Goal: Information Seeking & Learning: Learn about a topic

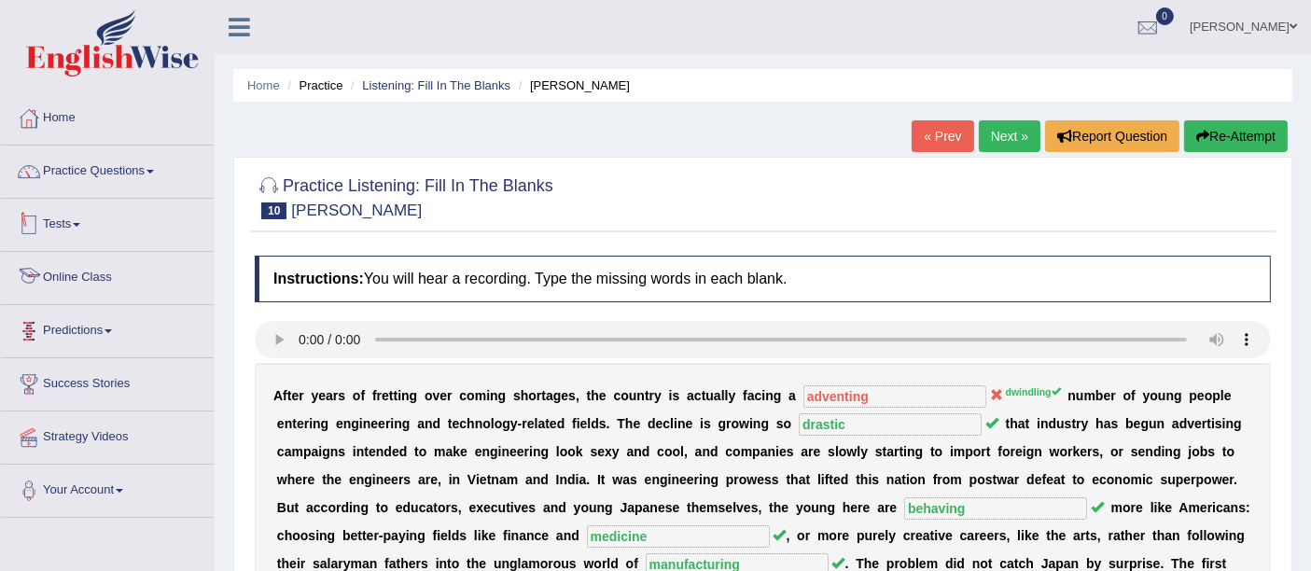
click at [69, 271] on link "Online Class" at bounding box center [107, 275] width 213 height 47
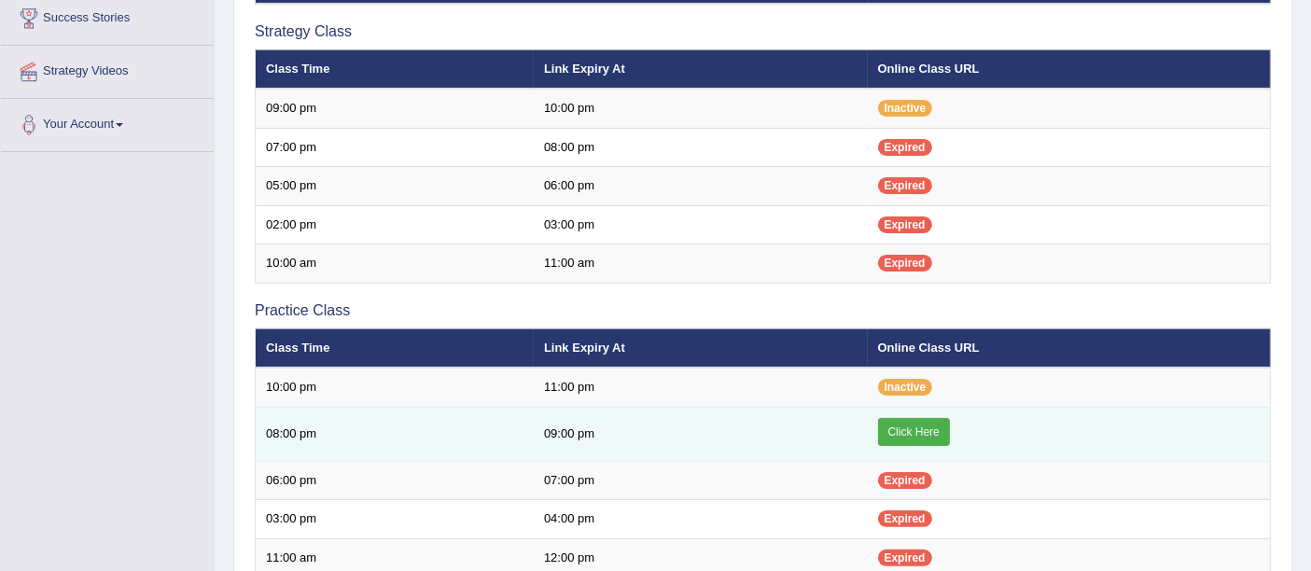
drag, startPoint x: 0, startPoint y: 0, endPoint x: 899, endPoint y: 436, distance: 999.3
click at [899, 436] on link "Click Here" at bounding box center [914, 432] width 72 height 28
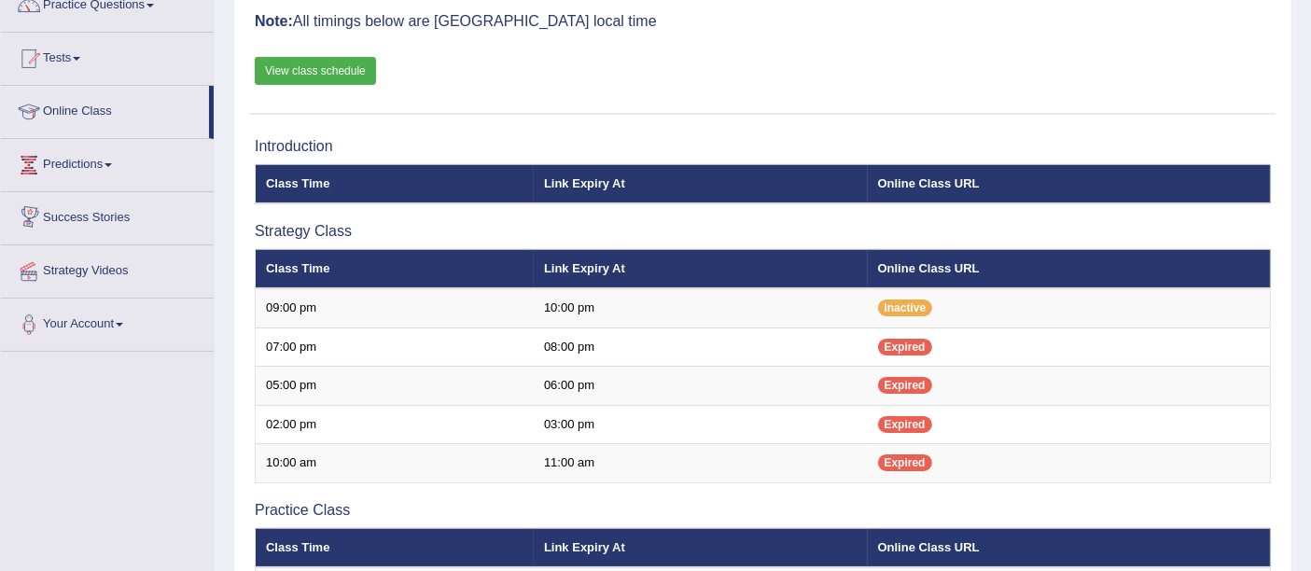
scroll to position [159, 0]
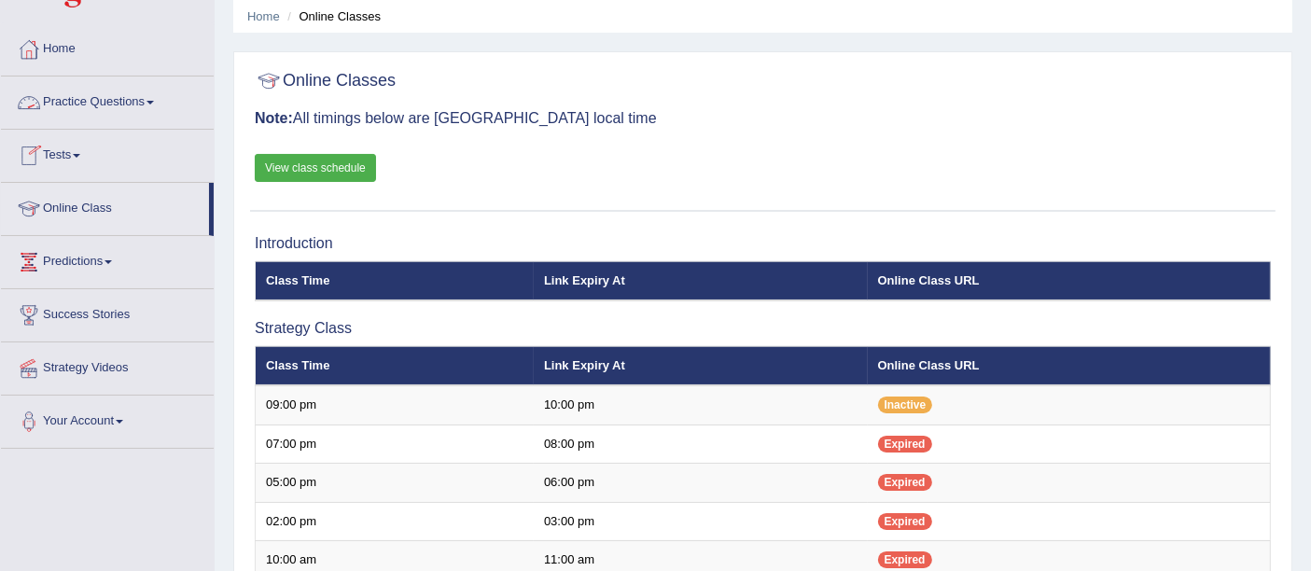
click at [67, 103] on link "Practice Questions" at bounding box center [107, 100] width 213 height 47
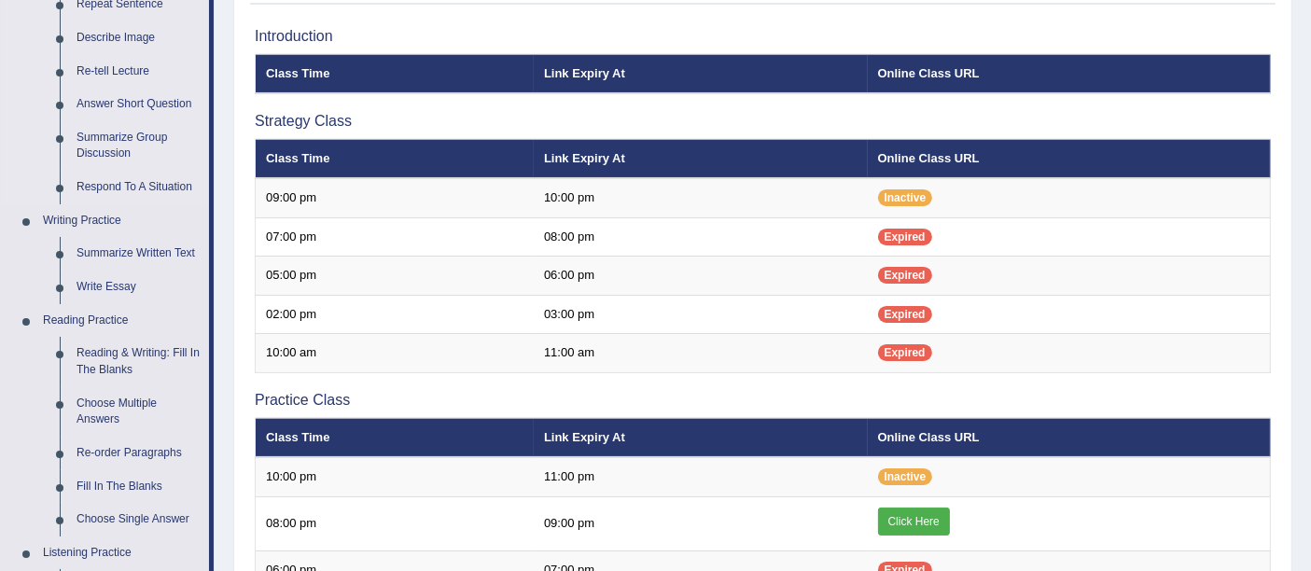
scroll to position [277, 0]
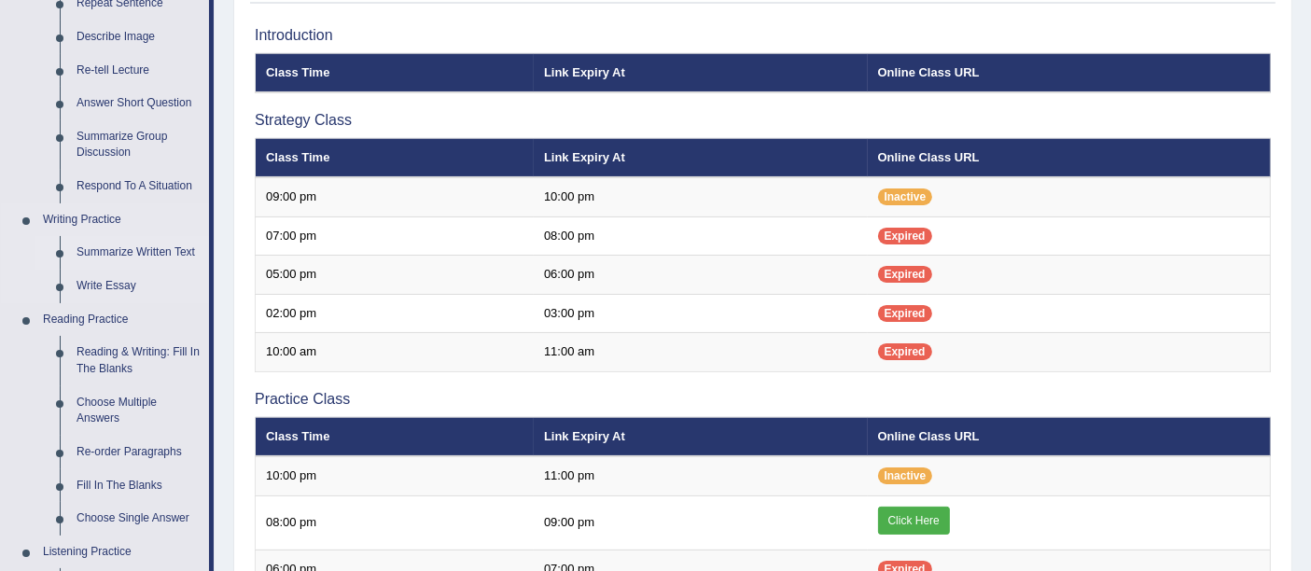
click at [93, 246] on link "Summarize Written Text" at bounding box center [138, 253] width 141 height 34
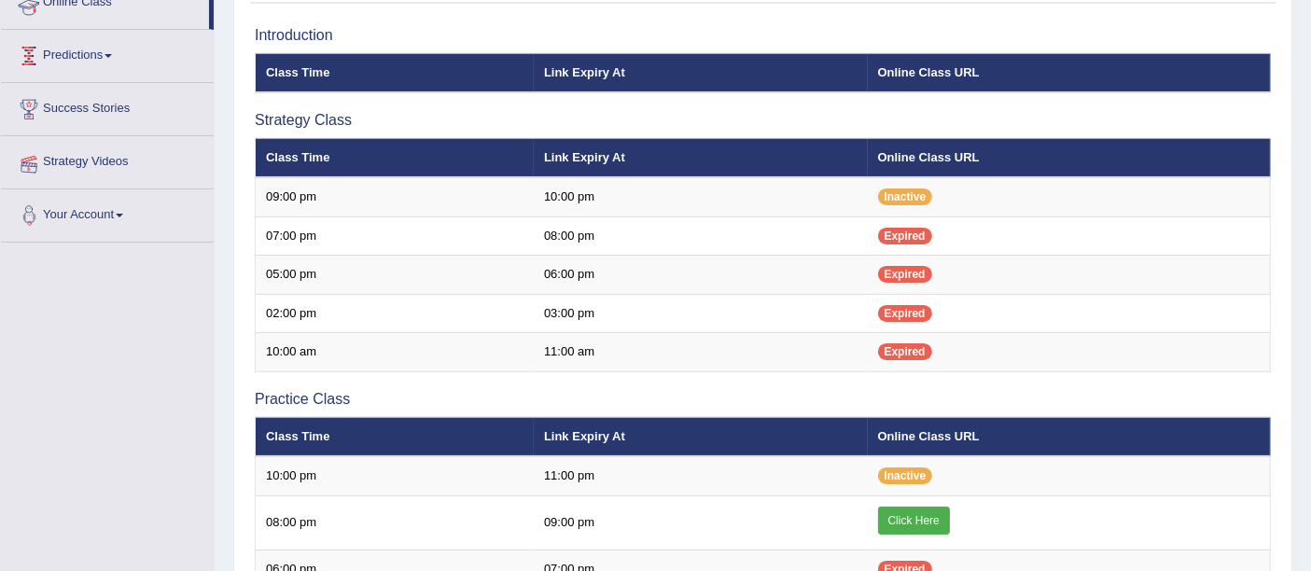
scroll to position [327, 0]
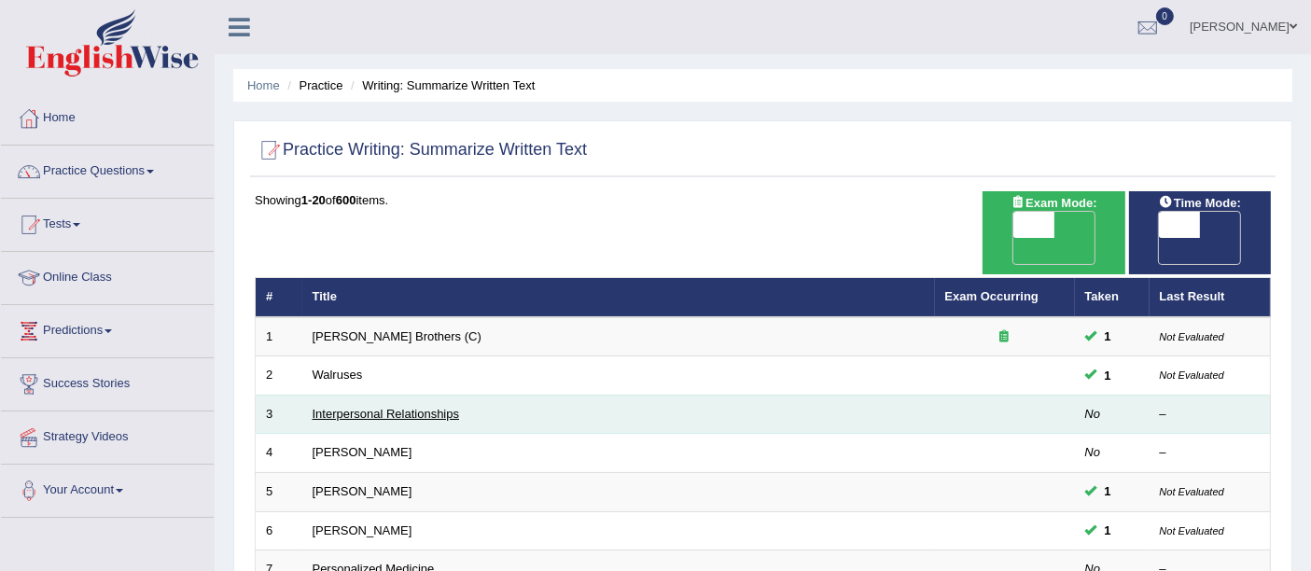
click at [421, 407] on link "Interpersonal Relationships" at bounding box center [386, 414] width 147 height 14
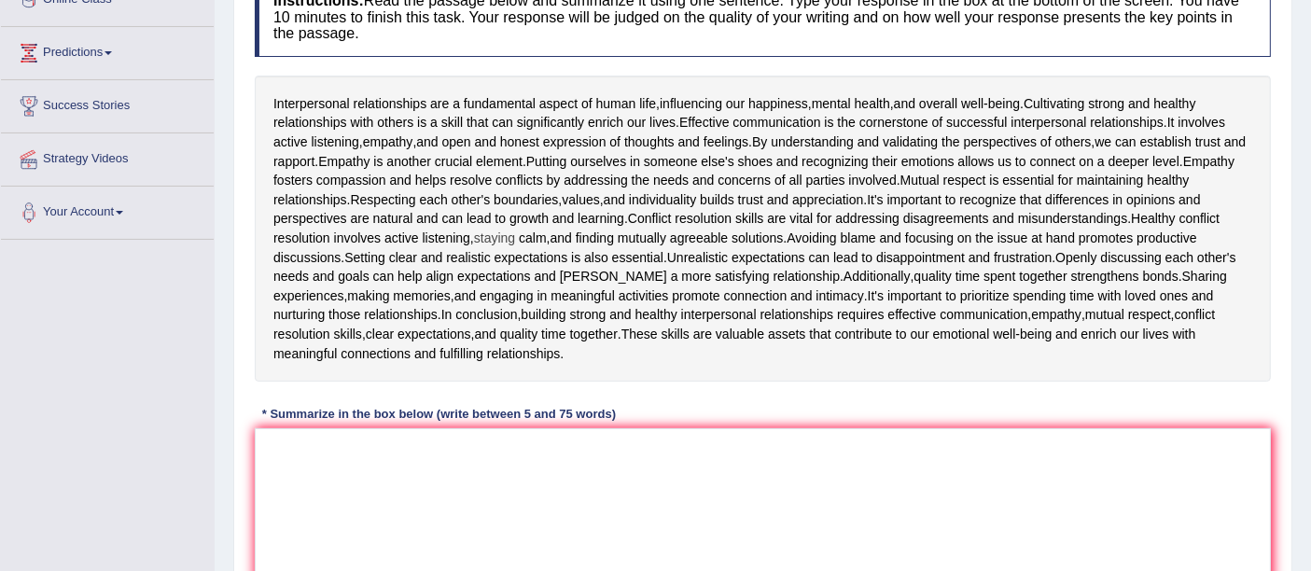
scroll to position [311, 0]
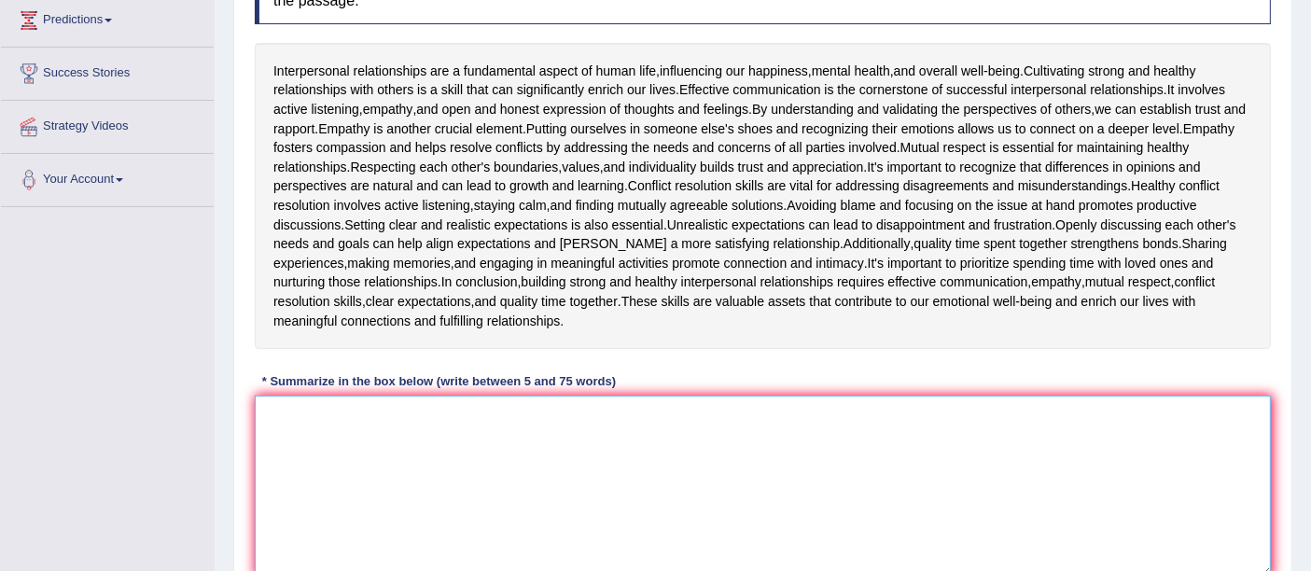
click at [474, 425] on textarea at bounding box center [763, 486] width 1016 height 181
click at [391, 424] on textarea at bounding box center [763, 486] width 1016 height 181
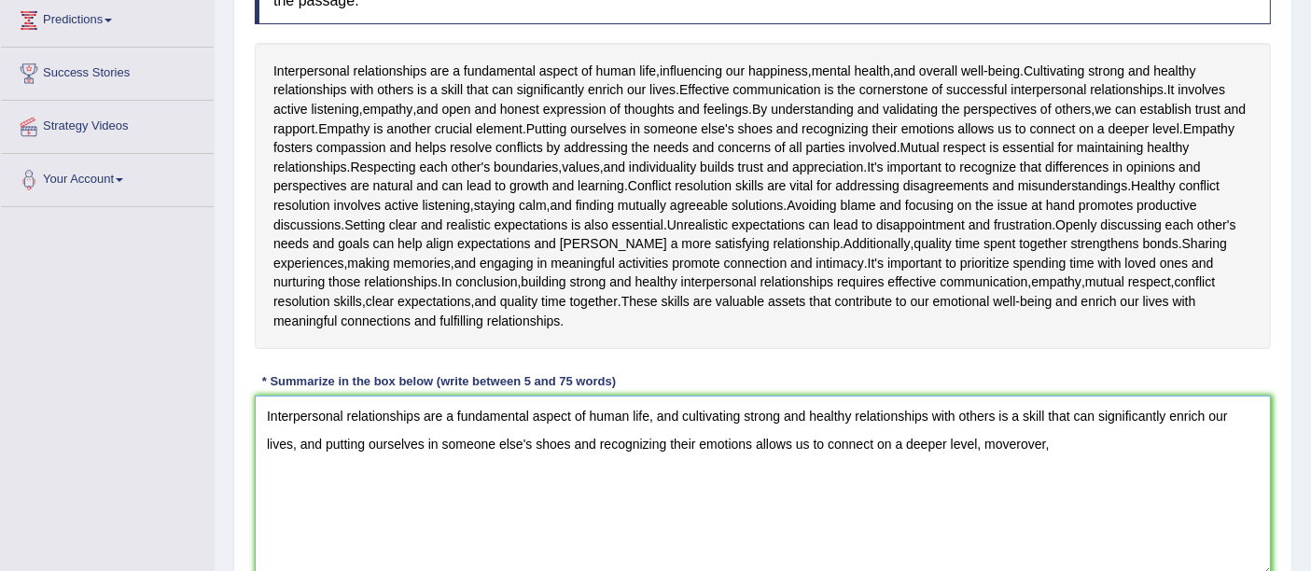
click at [1064, 437] on textarea "Interpersonal relationships are a fundamental aspect of human life, and cultiva…" at bounding box center [763, 486] width 1016 height 181
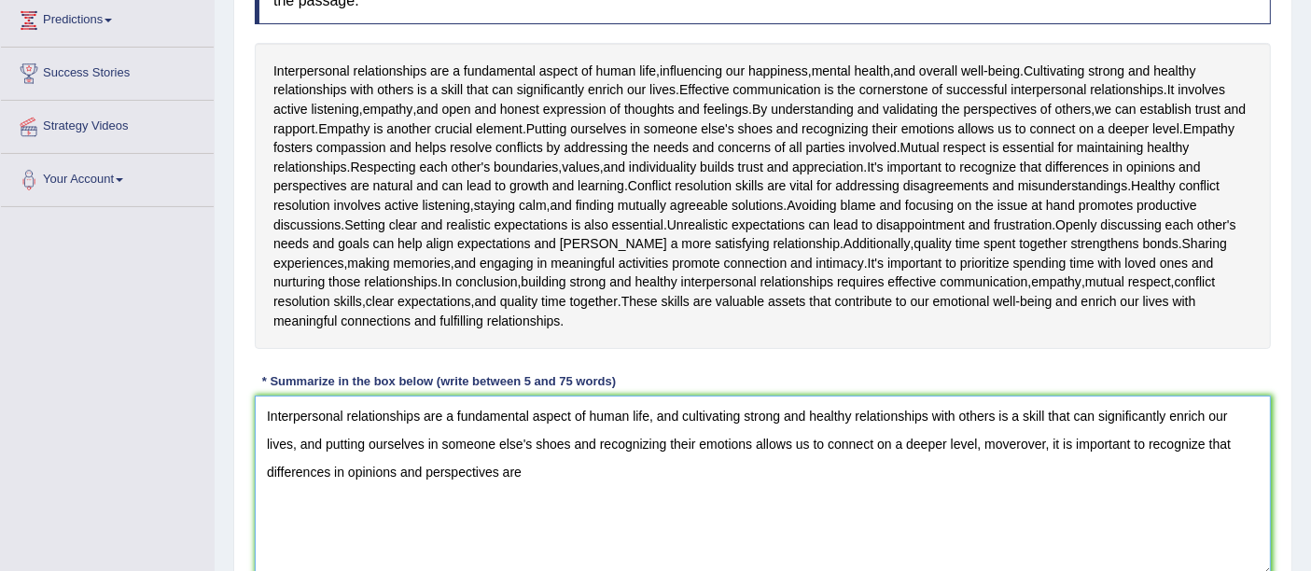
scroll to position [414, 0]
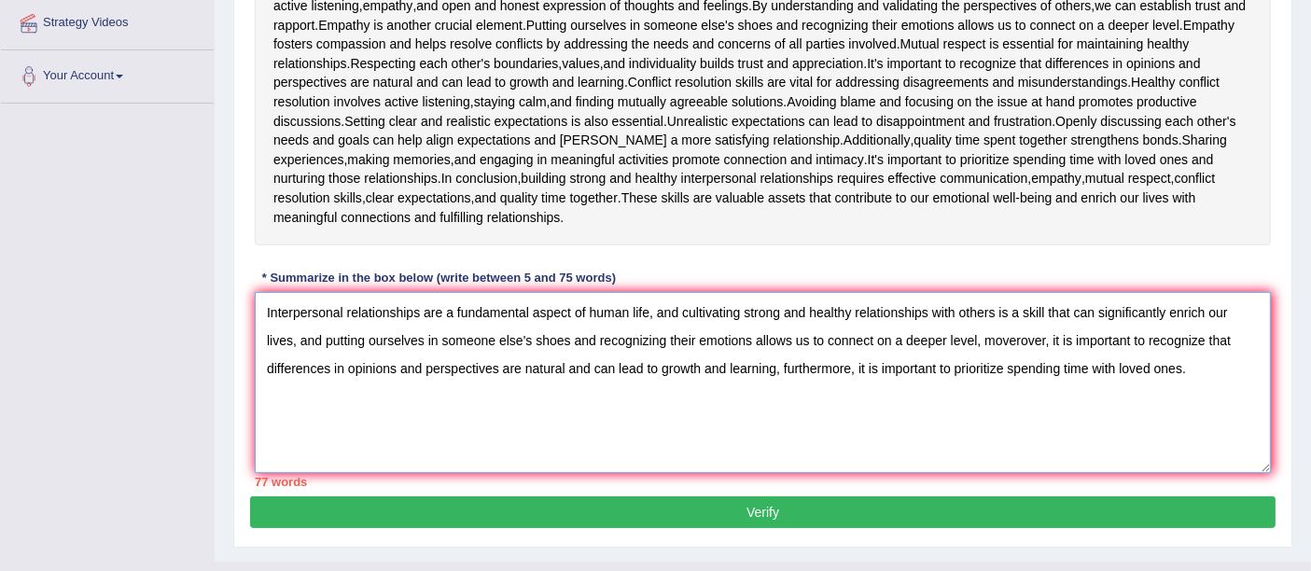
click at [495, 368] on textarea "Interpersonal relationships are a fundamental aspect of human life, and cultiva…" at bounding box center [763, 382] width 1016 height 181
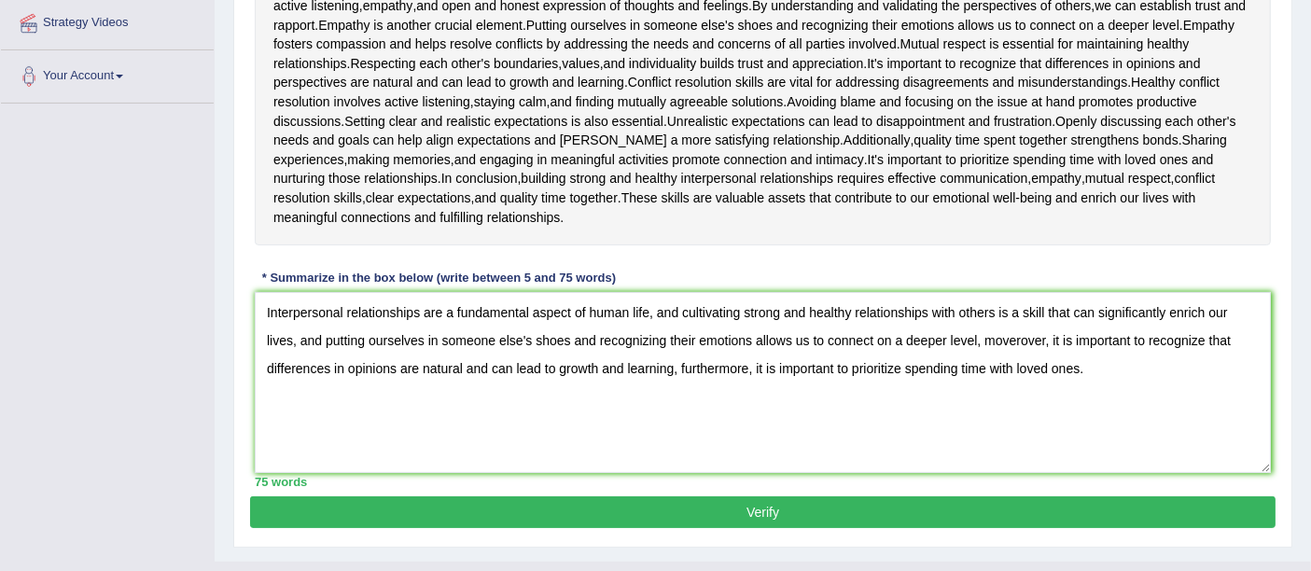
scroll to position [448, 0]
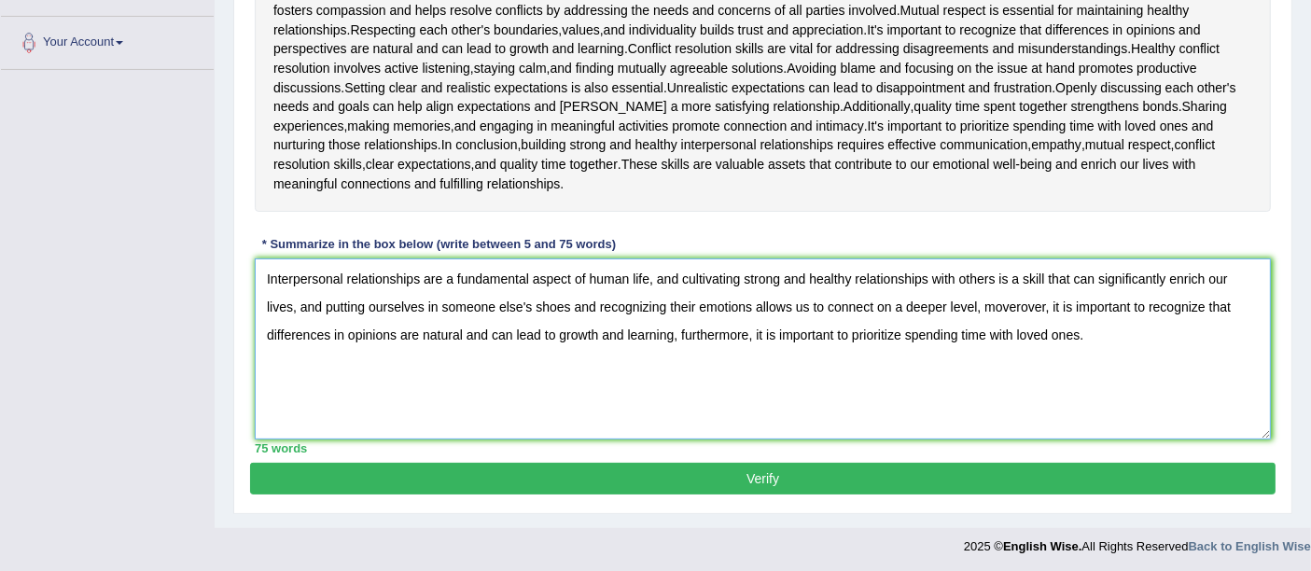
click at [1020, 306] on textarea "Interpersonal relationships are a fundamental aspect of human life, and cultiva…" at bounding box center [763, 348] width 1016 height 181
click at [1006, 305] on textarea "Interpersonal relationships are a fundamental aspect of human life, and cultiva…" at bounding box center [763, 348] width 1016 height 181
click at [1038, 299] on textarea "Interpersonal relationships are a fundamental aspect of human life, and cultiva…" at bounding box center [763, 348] width 1016 height 181
drag, startPoint x: 744, startPoint y: 331, endPoint x: 754, endPoint y: 344, distance: 16.1
click at [744, 331] on textarea "Interpersonal relationships are a fundamental aspect of human life, and cultiva…" at bounding box center [763, 348] width 1016 height 181
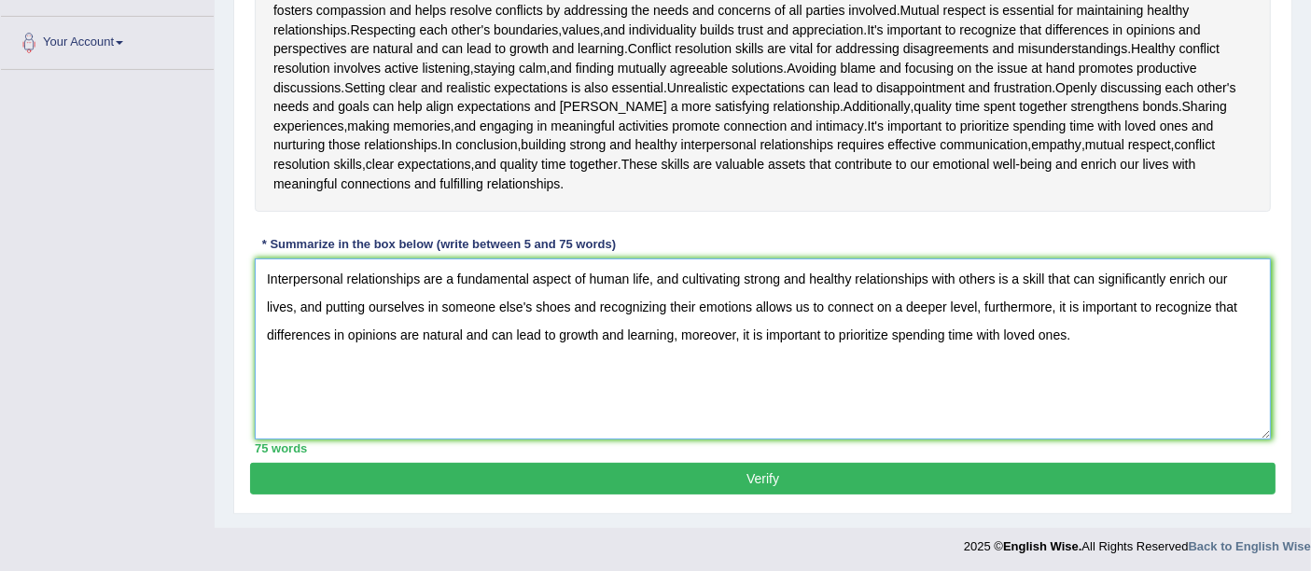
type textarea "Interpersonal relationships are a fundamental aspect of human life, and cultiva…"
click at [754, 467] on button "Verify" at bounding box center [762, 479] width 1025 height 32
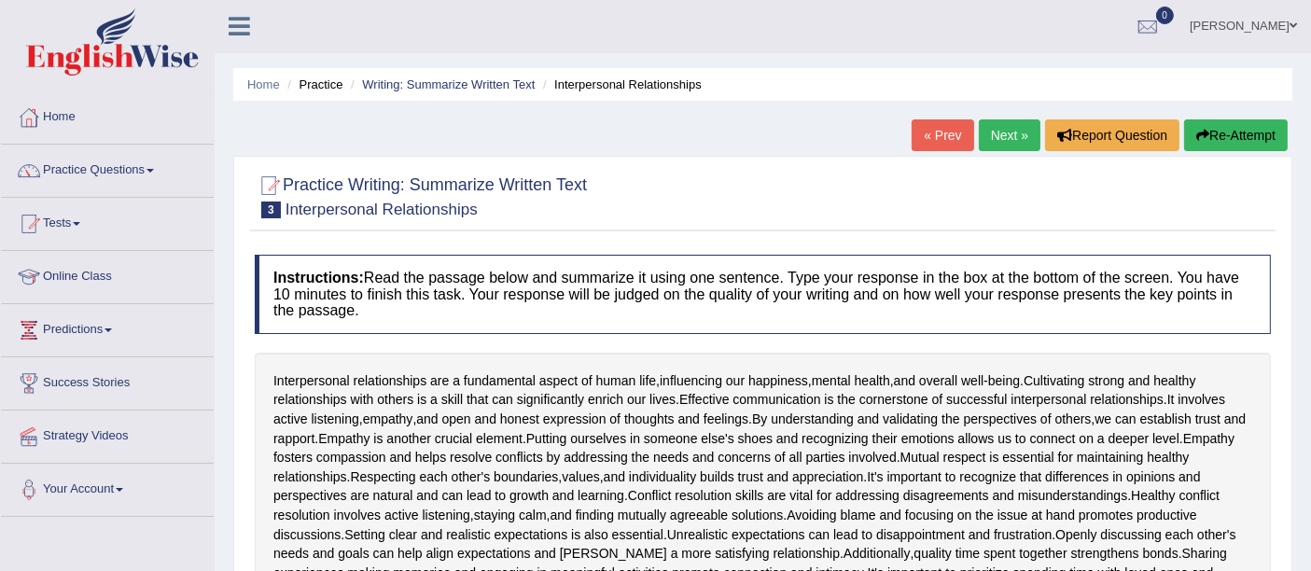
scroll to position [0, 0]
click at [994, 142] on link "Next »" at bounding box center [1010, 136] width 62 height 32
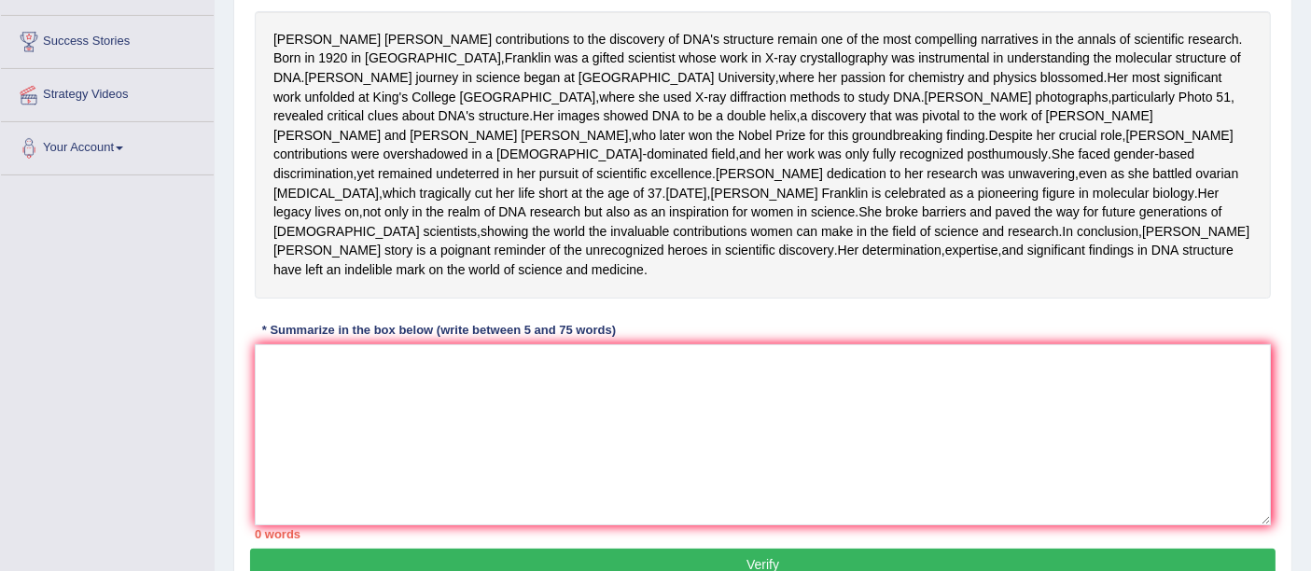
scroll to position [311, 0]
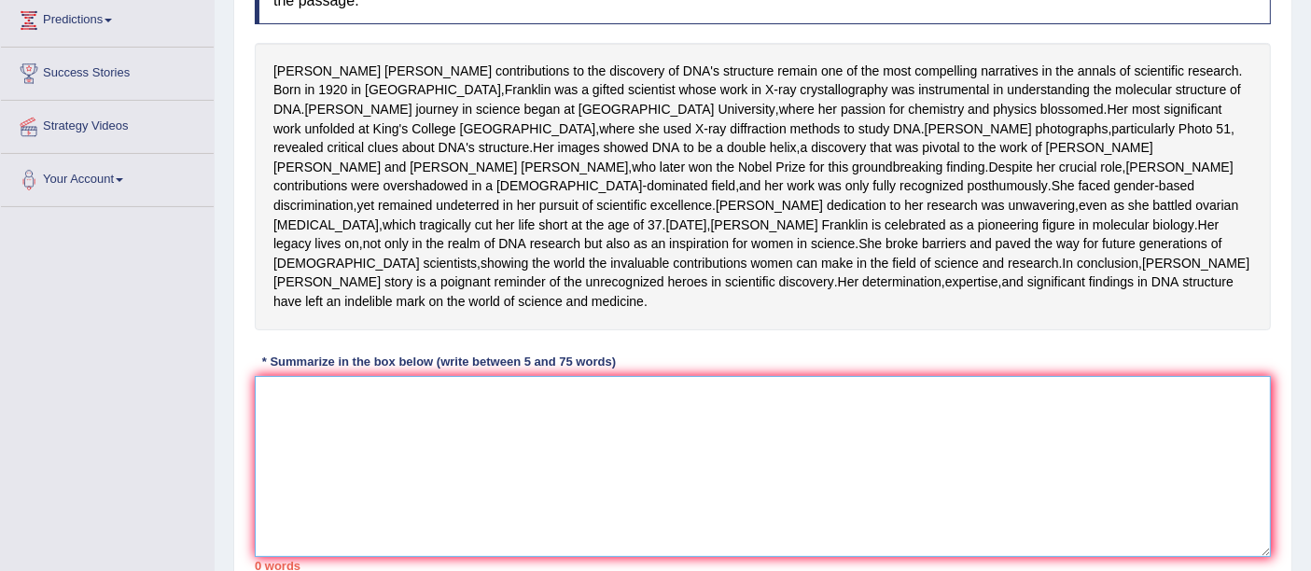
click at [514, 514] on textarea at bounding box center [763, 466] width 1016 height 181
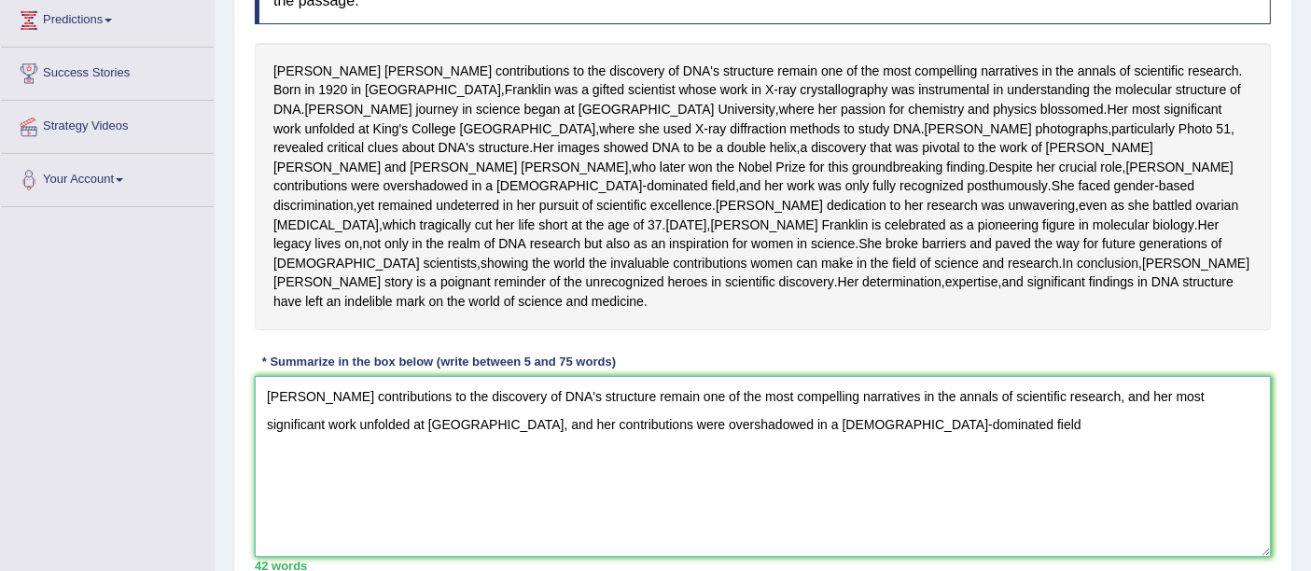
scroll to position [414, 0]
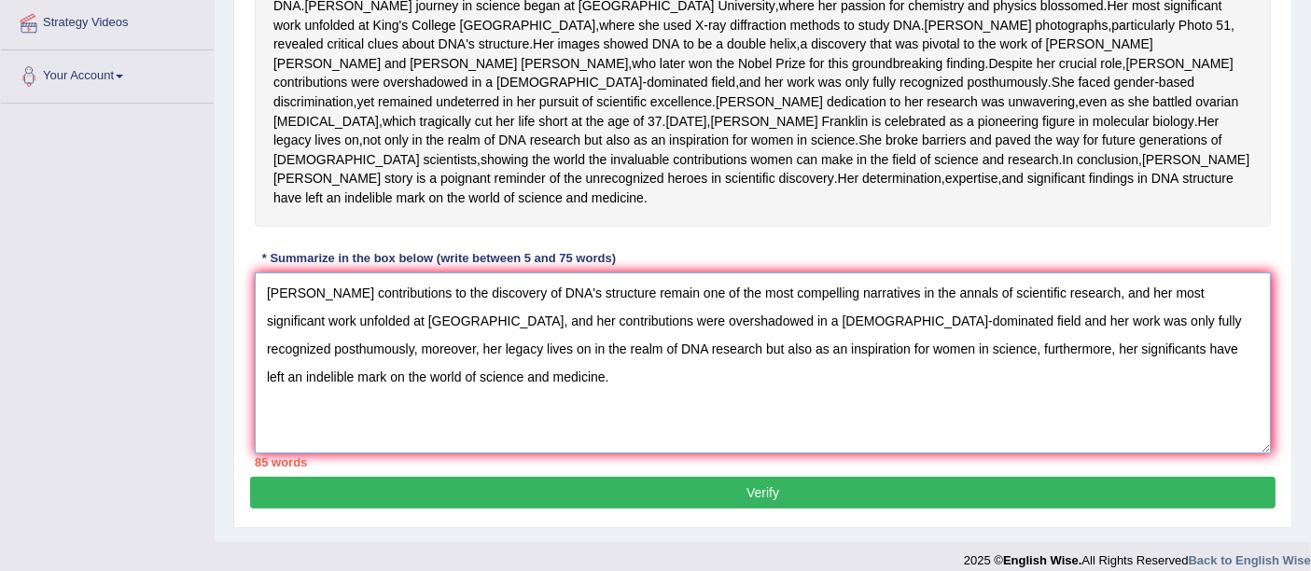
click at [586, 417] on textarea "Rosalind Franklin's contributions to the discovery of DNA's structure remain on…" at bounding box center [763, 362] width 1016 height 181
click at [967, 444] on textarea "Rosalind Franklin's contributions to the discovery of DNA's structure remain on…" at bounding box center [763, 362] width 1016 height 181
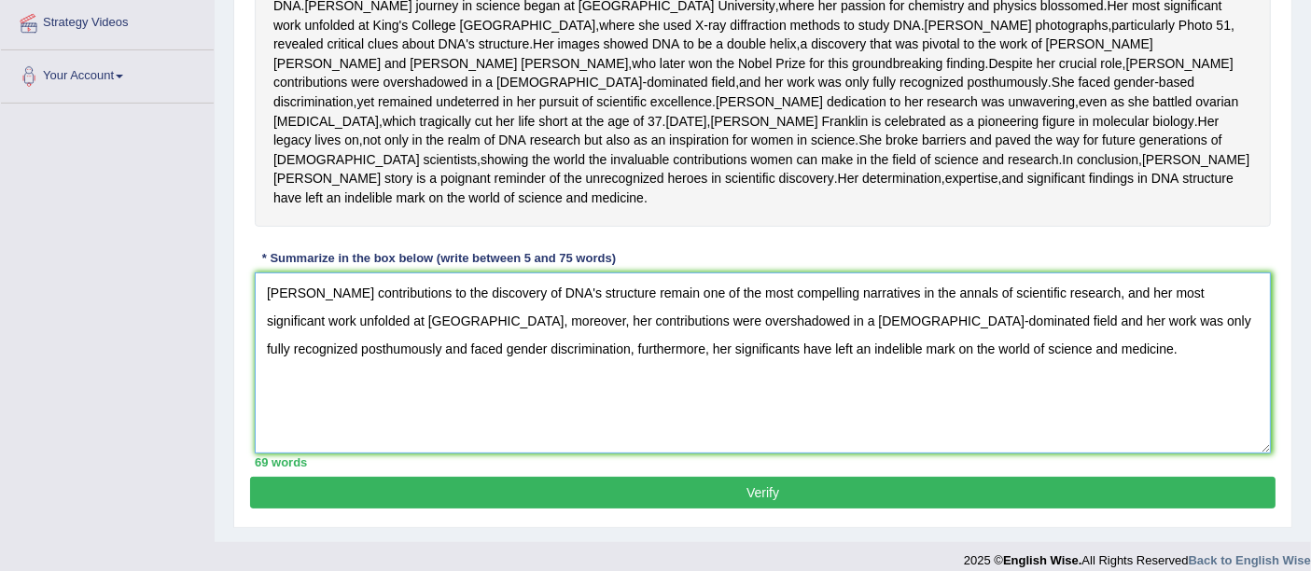
click at [452, 443] on textarea "Rosalind Franklin's contributions to the discovery of DNA's structure remain on…" at bounding box center [763, 362] width 1016 height 181
click at [573, 446] on textarea "Rosalind Franklin's contributions to the discovery of DNA's structure remain on…" at bounding box center [763, 362] width 1016 height 181
click at [826, 446] on textarea "Rosalind Franklin's contributions to the discovery of DNA's structure remain on…" at bounding box center [763, 362] width 1016 height 181
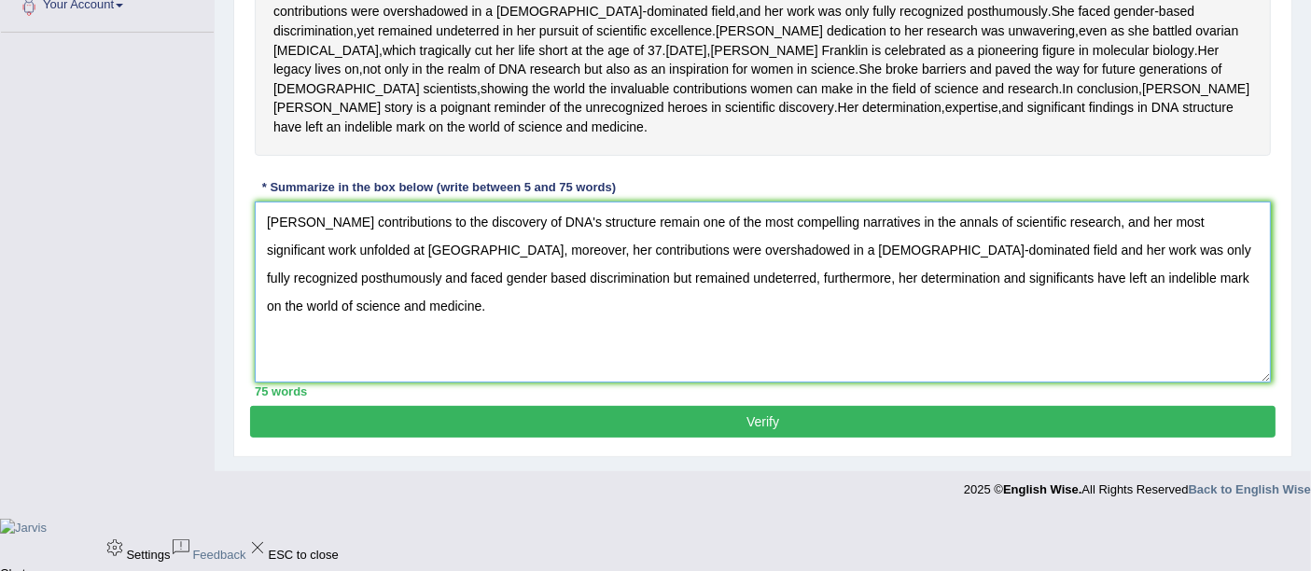
scroll to position [518, 0]
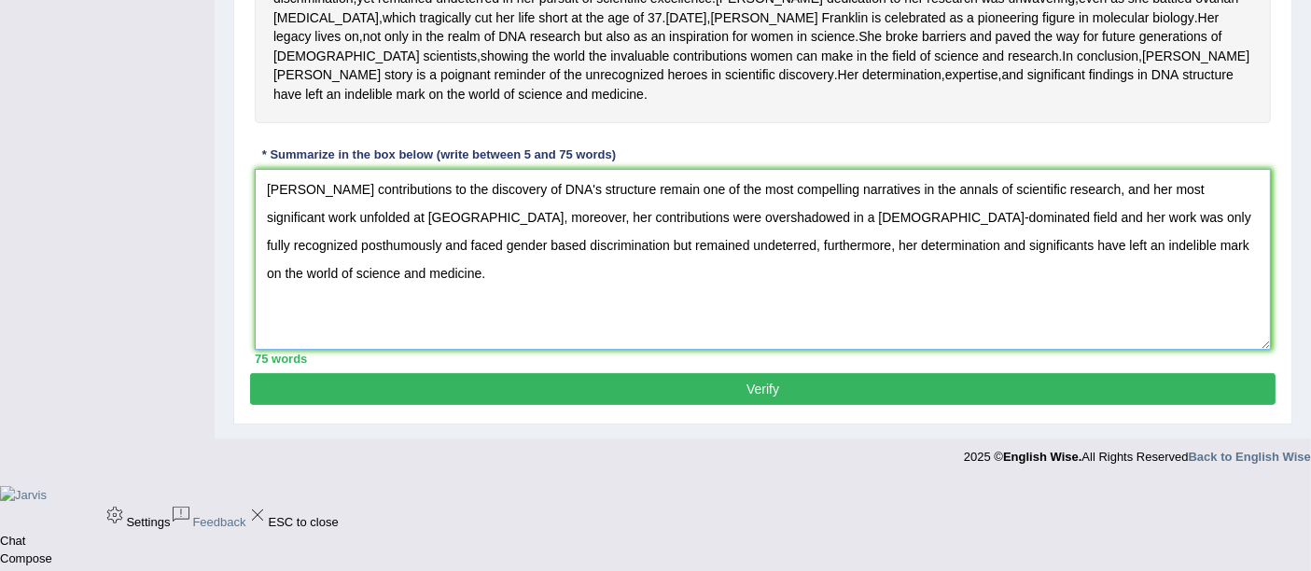
click at [796, 340] on textarea "Rosalind Franklin's contributions to the discovery of DNA's structure remain on…" at bounding box center [763, 259] width 1016 height 181
click at [616, 313] on textarea "Rosalind Franklin's contributions to the discovery of DNA's structure remain on…" at bounding box center [763, 259] width 1016 height 181
type textarea "Rosalind Franklin's contributions to the discovery of DNA's structure remain on…"
click at [743, 405] on button "Verify" at bounding box center [762, 389] width 1025 height 32
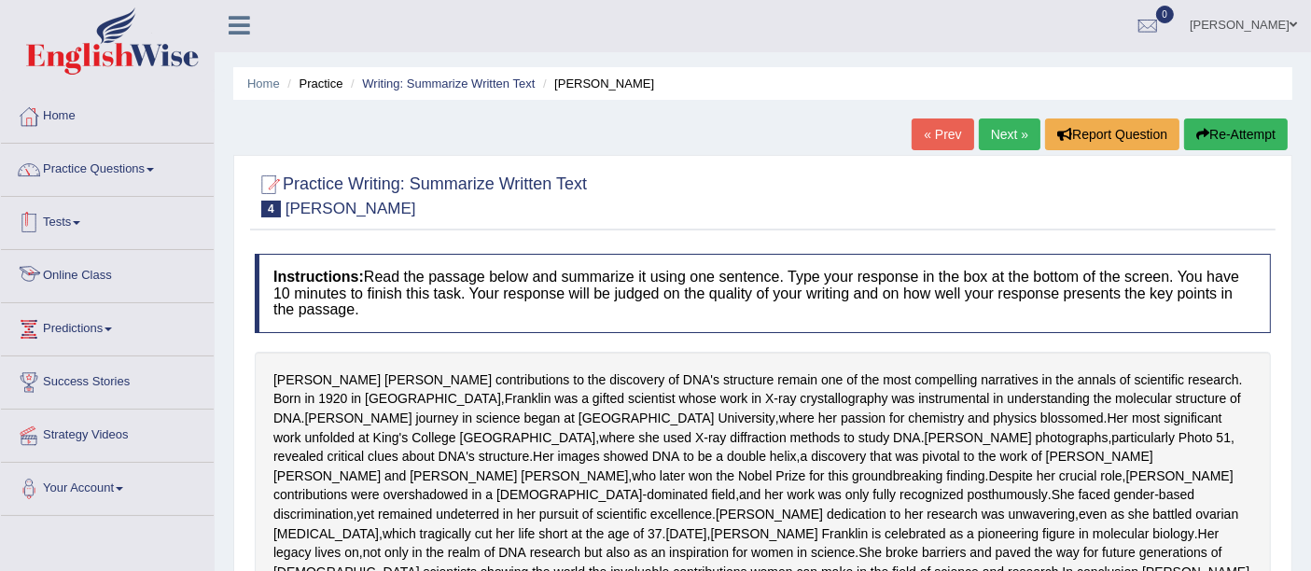
scroll to position [0, 0]
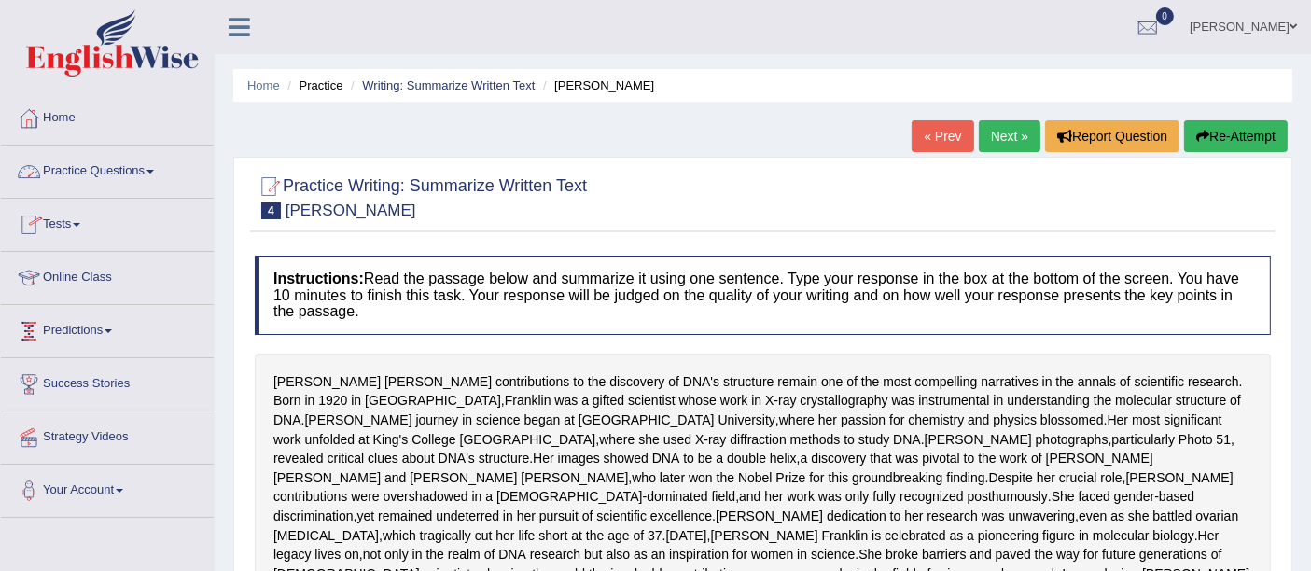
click at [77, 160] on link "Practice Questions" at bounding box center [107, 169] width 213 height 47
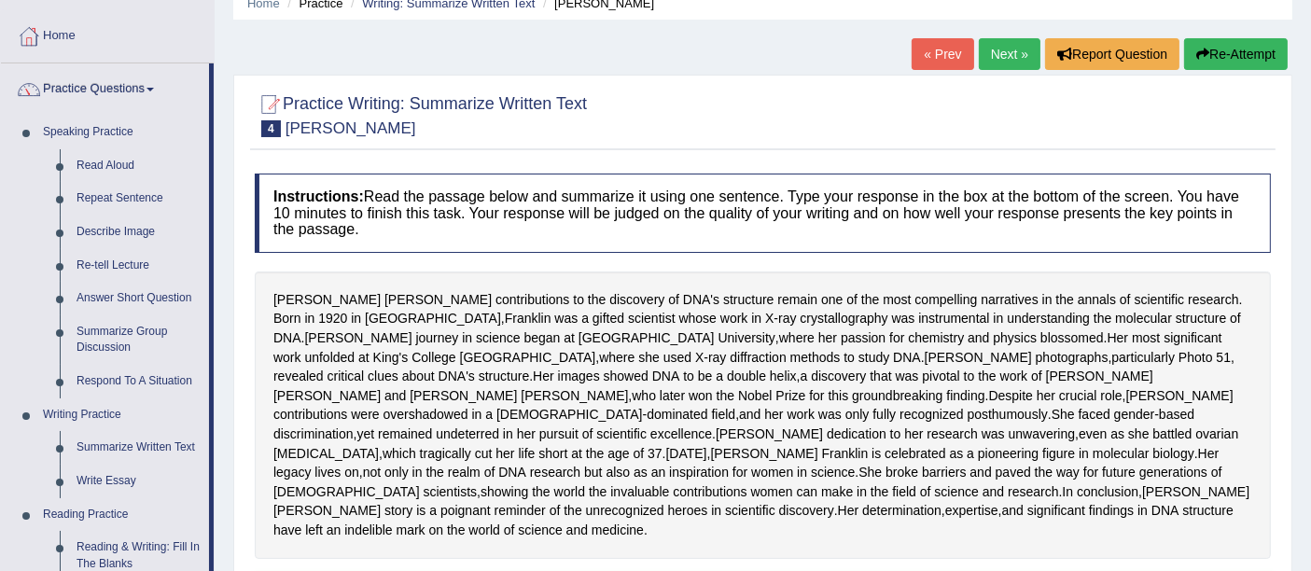
scroll to position [207, 0]
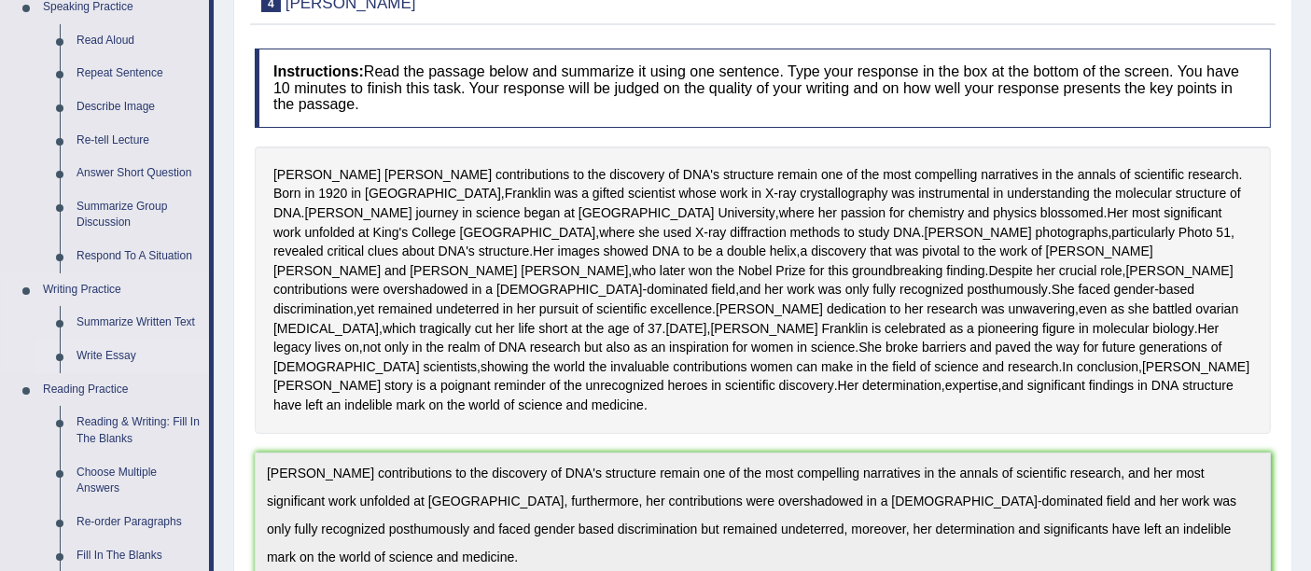
click at [95, 347] on link "Write Essay" at bounding box center [138, 357] width 141 height 34
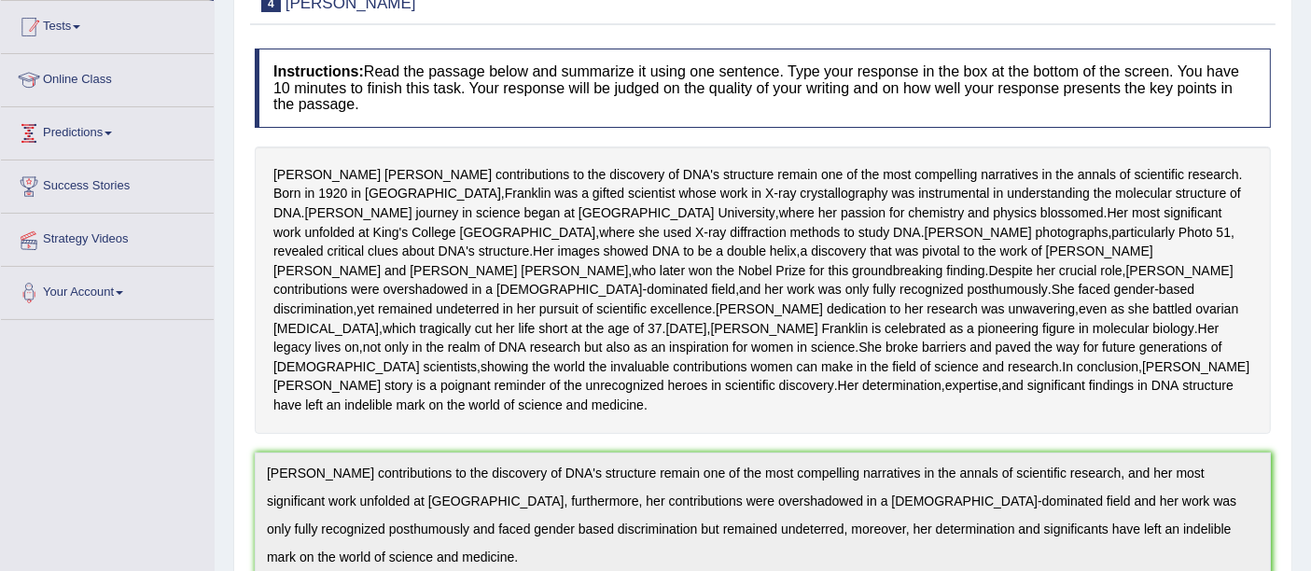
scroll to position [271, 0]
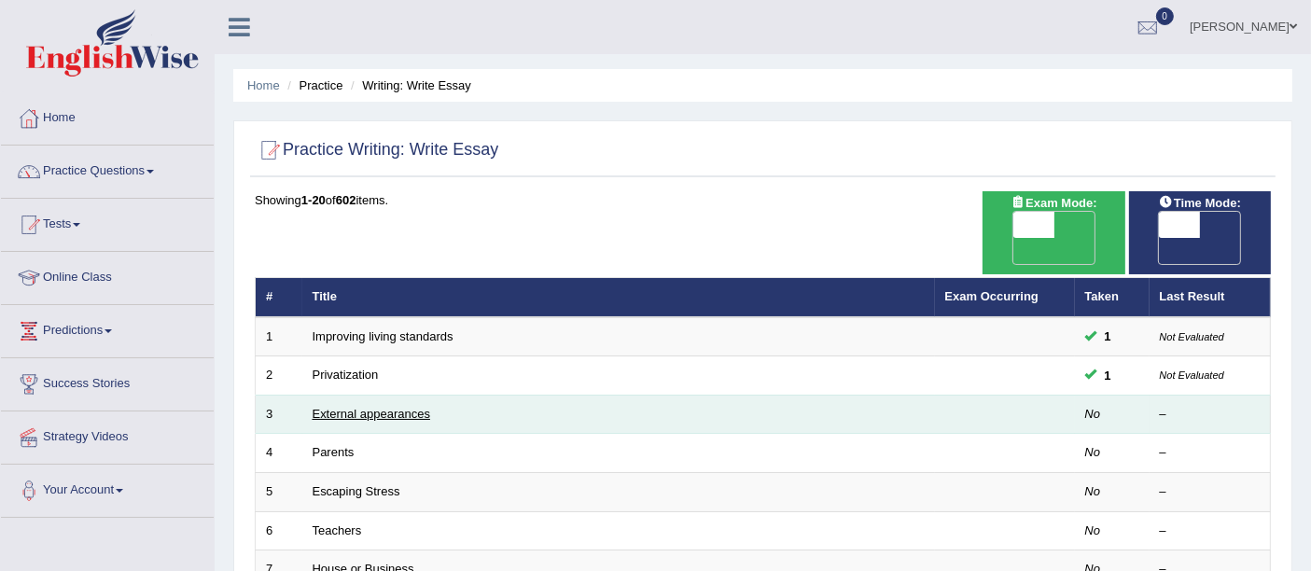
click at [330, 407] on link "External appearances" at bounding box center [372, 414] width 118 height 14
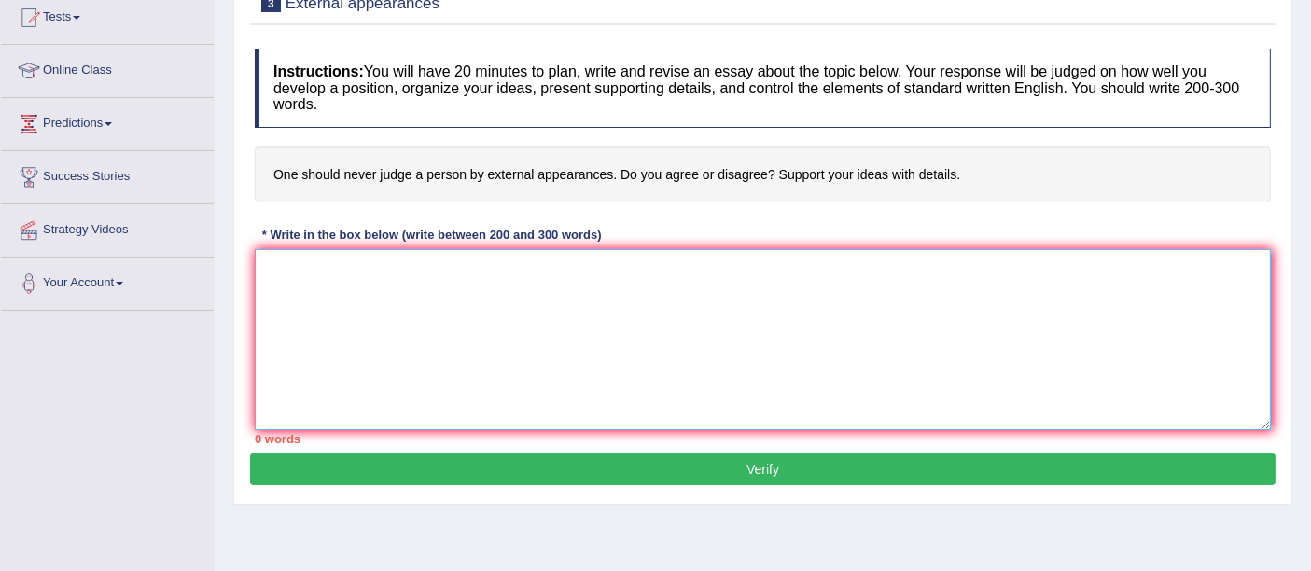
scroll to position [207, 0]
click at [448, 294] on textarea at bounding box center [763, 339] width 1016 height 181
paste textarea "The increasing influence of (essay topic) on our lives has ignited numerous dis…"
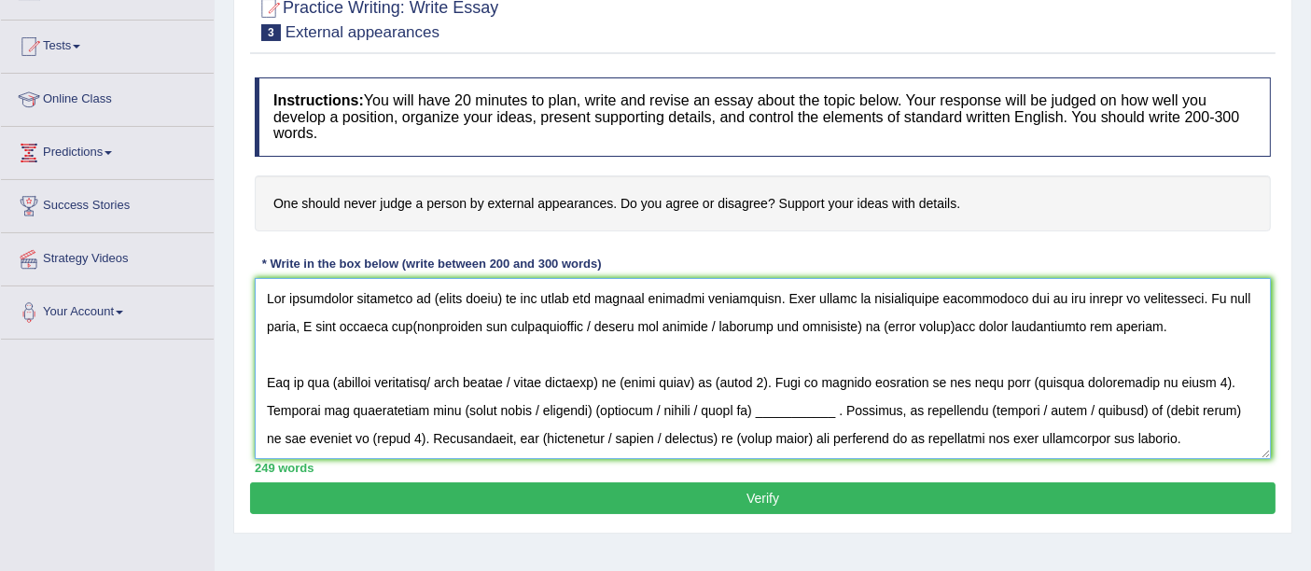
scroll to position [207, 0]
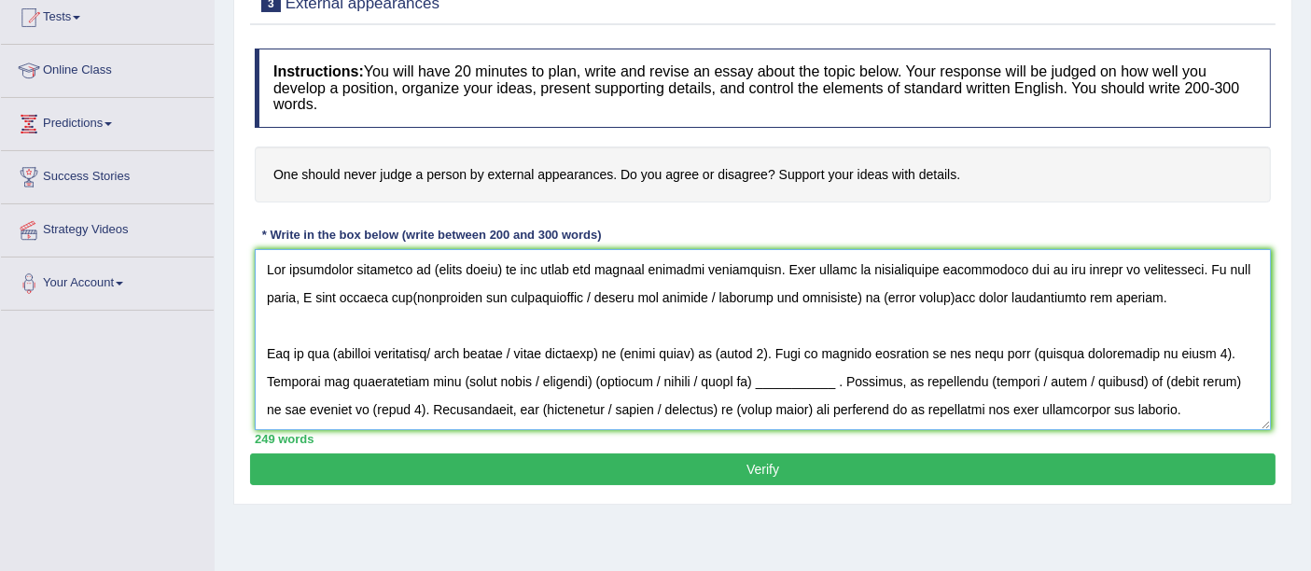
click at [497, 265] on textarea at bounding box center [763, 339] width 1016 height 181
click at [883, 294] on textarea at bounding box center [763, 339] width 1016 height 181
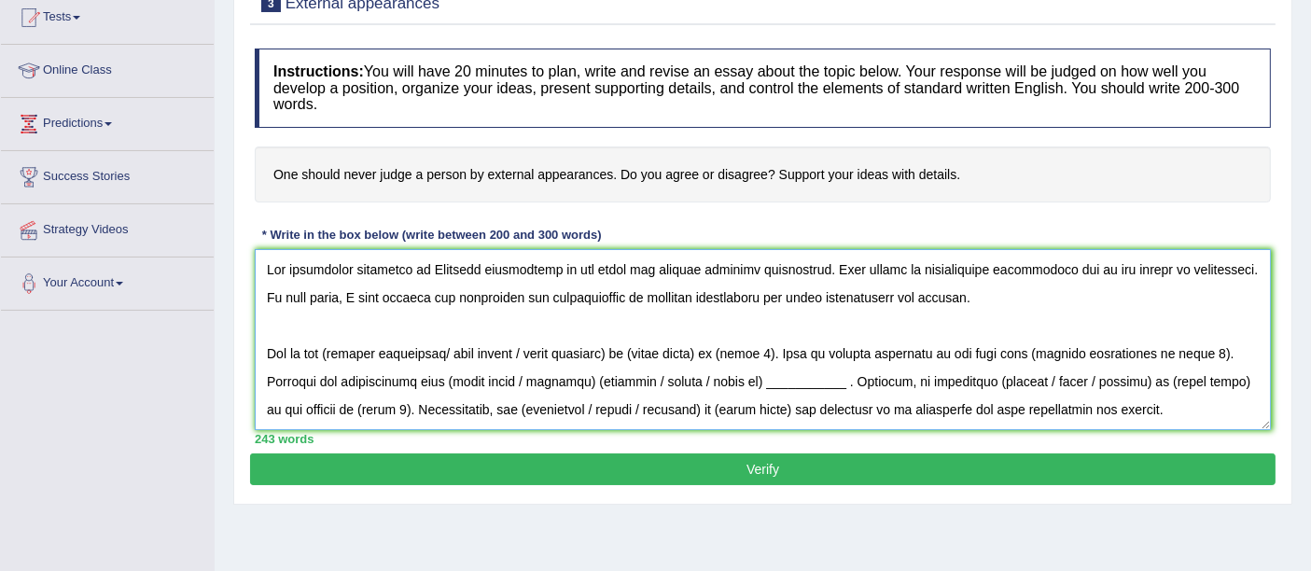
click at [429, 268] on textarea at bounding box center [763, 339] width 1016 height 181
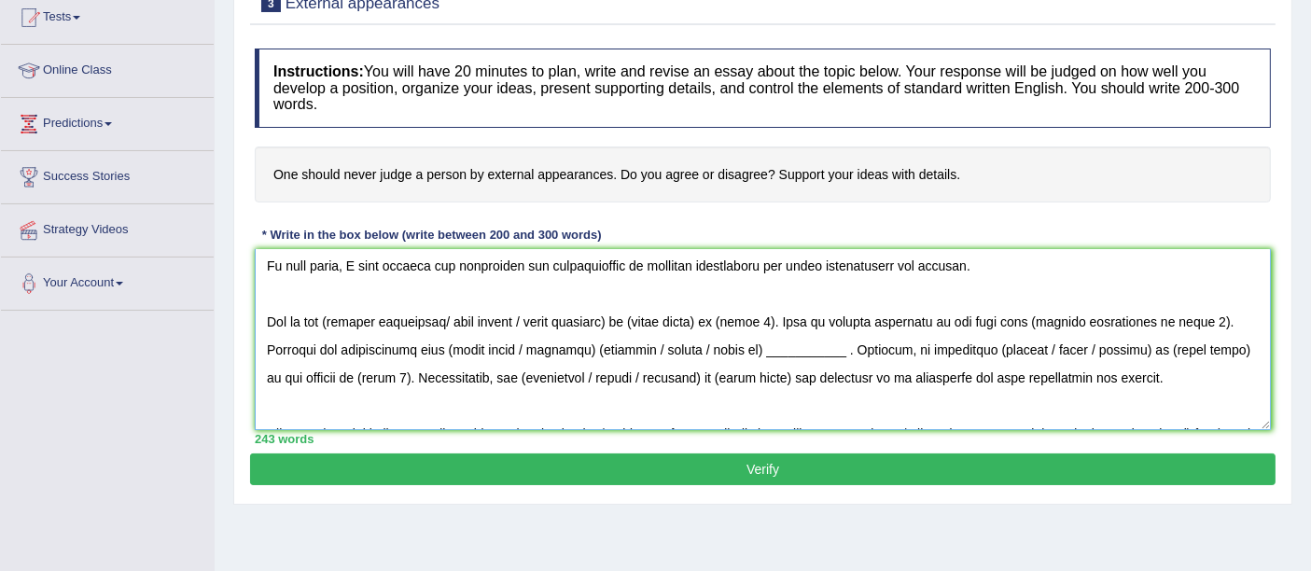
scroll to position [0, 0]
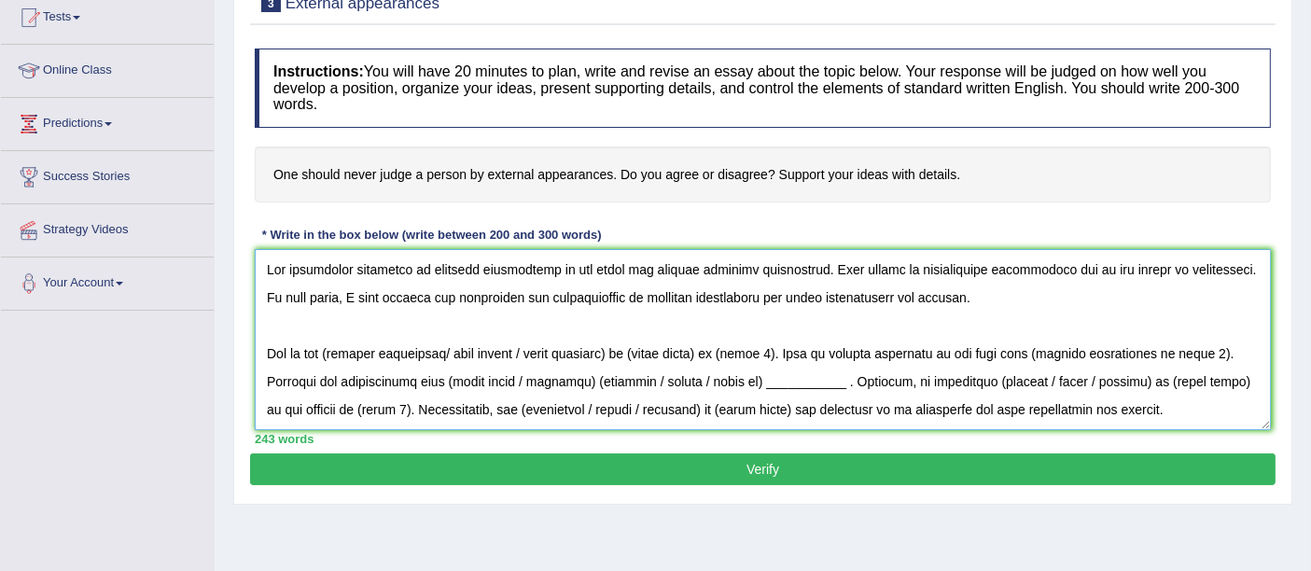
click at [636, 349] on textarea at bounding box center [763, 339] width 1016 height 181
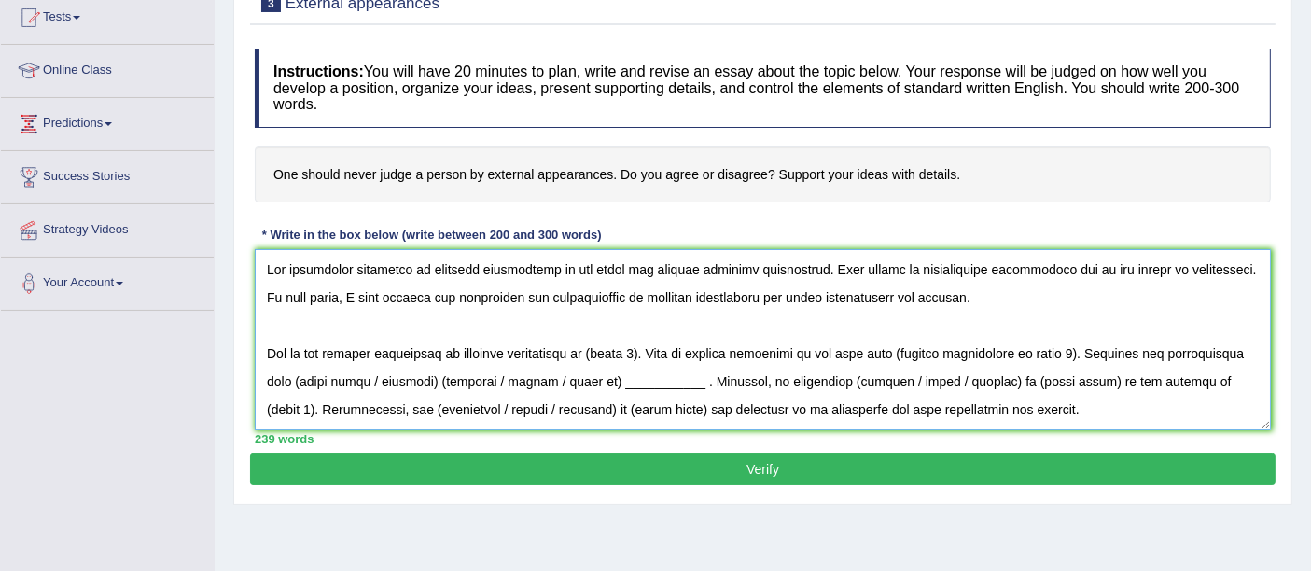
click at [653, 356] on textarea at bounding box center [763, 339] width 1016 height 181
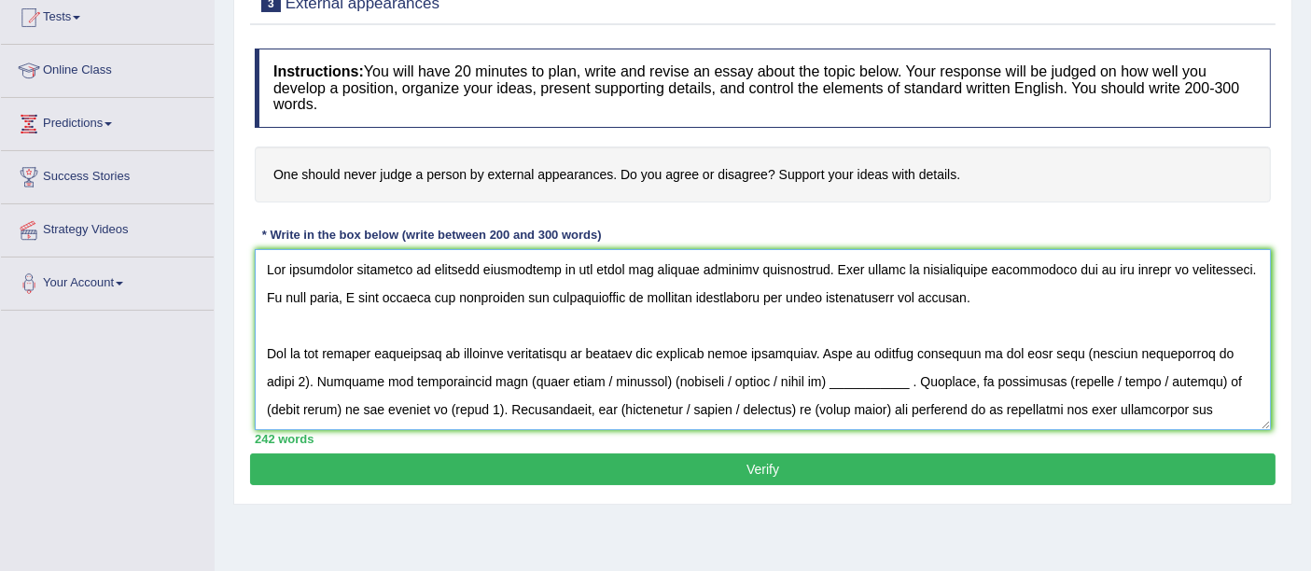
click at [1217, 352] on textarea at bounding box center [763, 339] width 1016 height 181
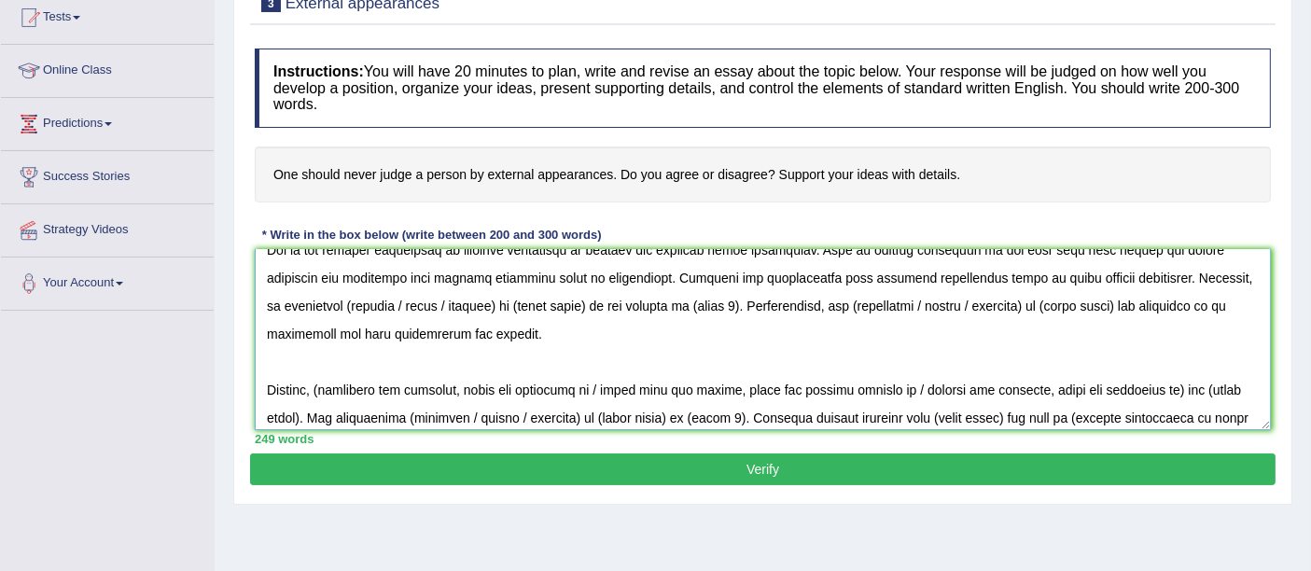
click at [501, 302] on textarea at bounding box center [763, 339] width 1016 height 181
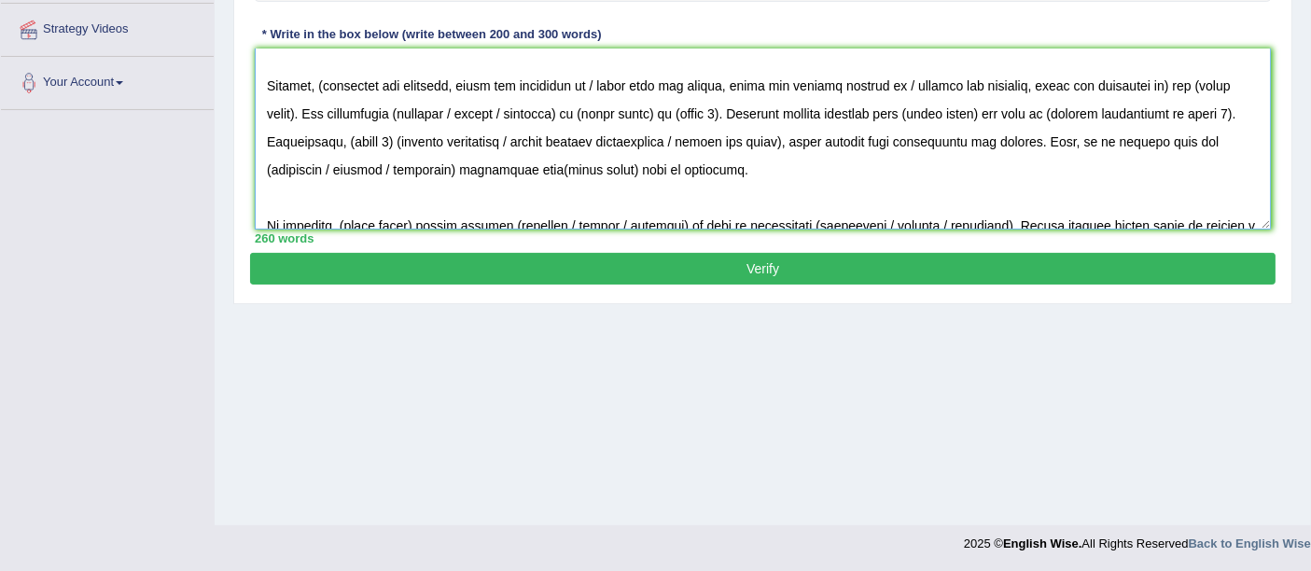
scroll to position [122, 0]
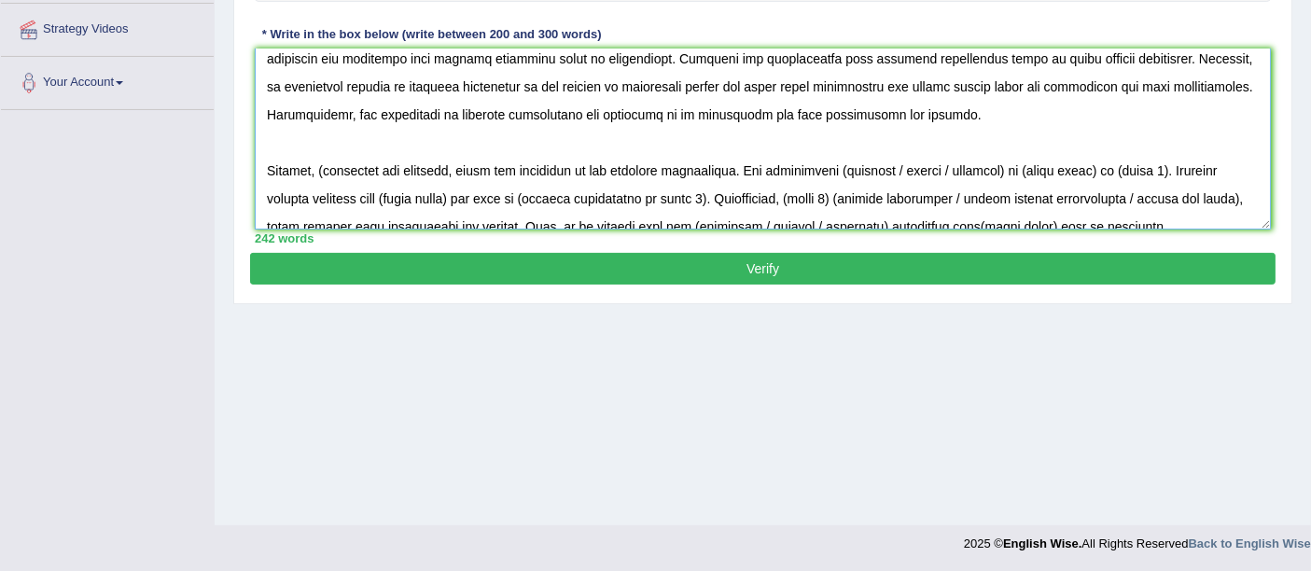
click at [325, 166] on textarea at bounding box center [763, 139] width 1016 height 181
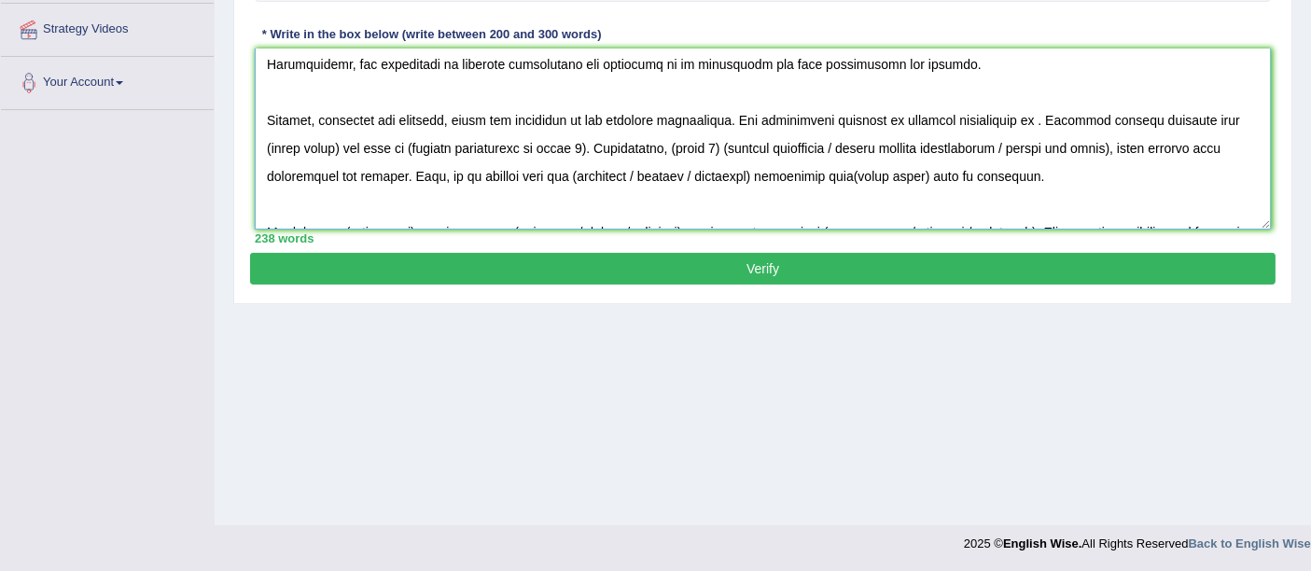
scroll to position [224, 0]
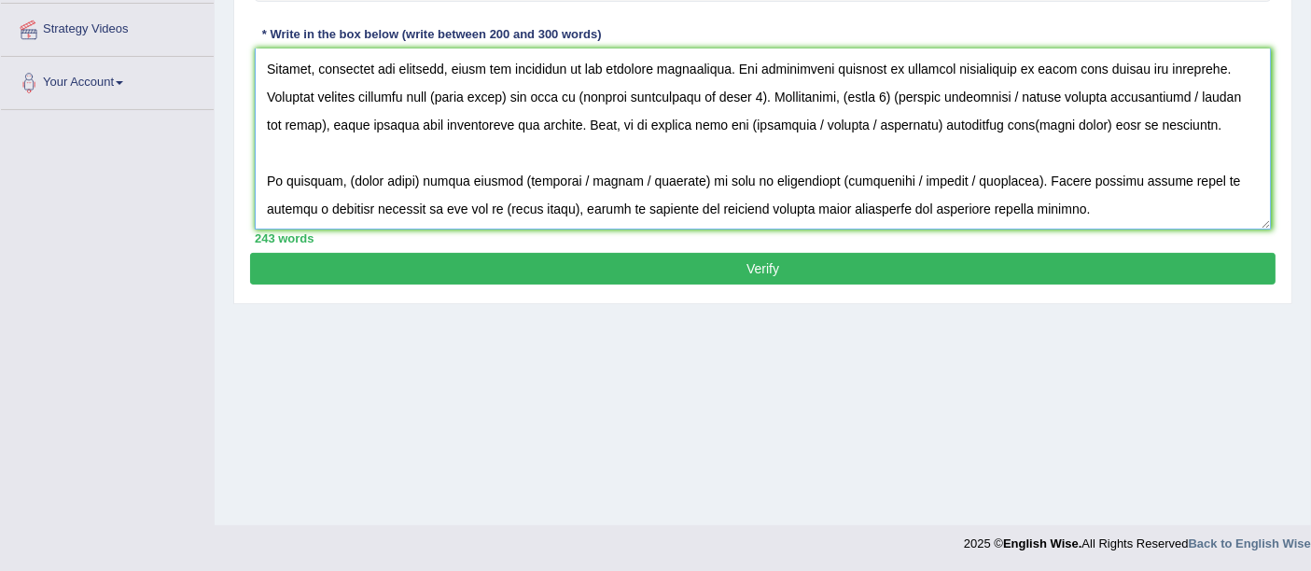
click at [525, 100] on textarea at bounding box center [763, 139] width 1016 height 181
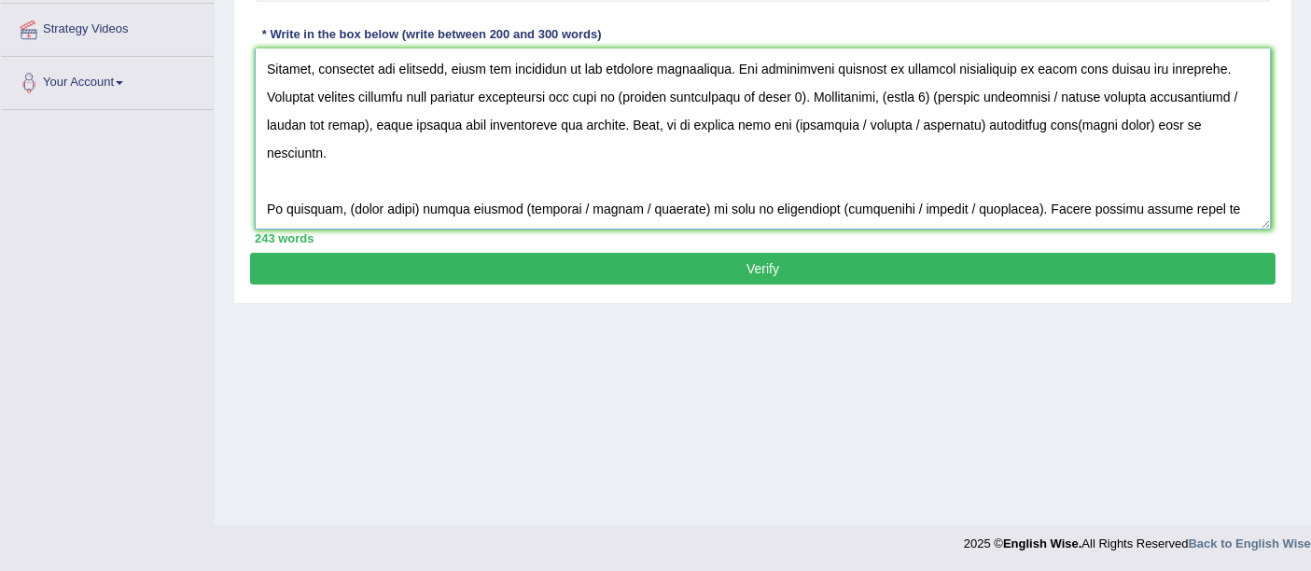
click at [821, 94] on textarea at bounding box center [763, 139] width 1016 height 181
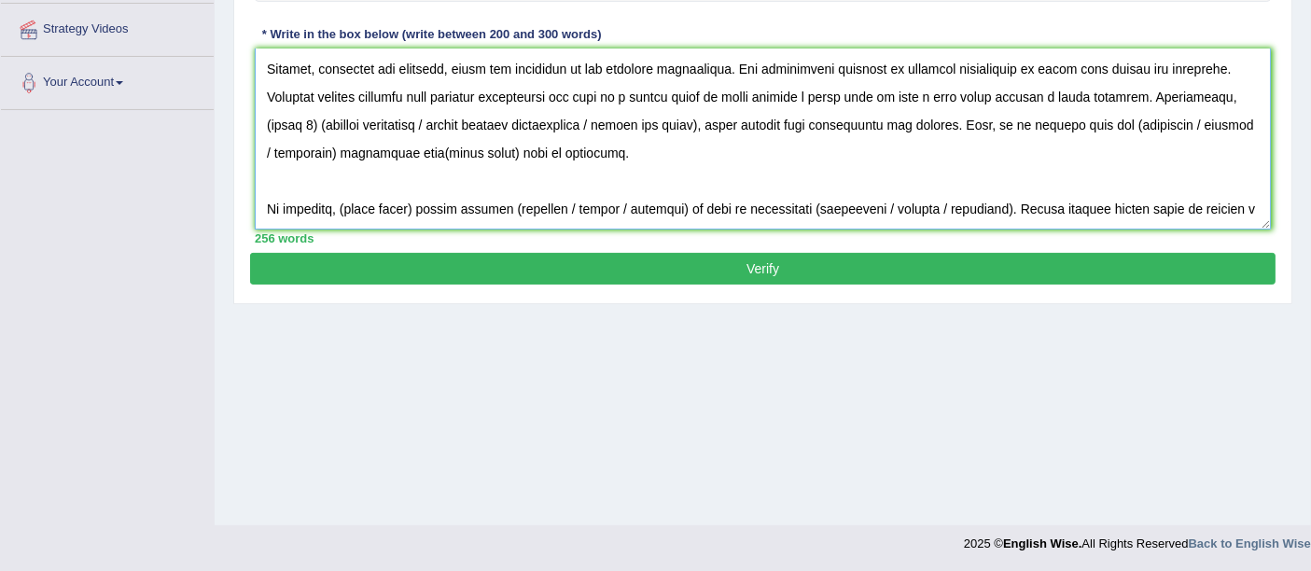
click at [392, 120] on textarea at bounding box center [763, 139] width 1016 height 181
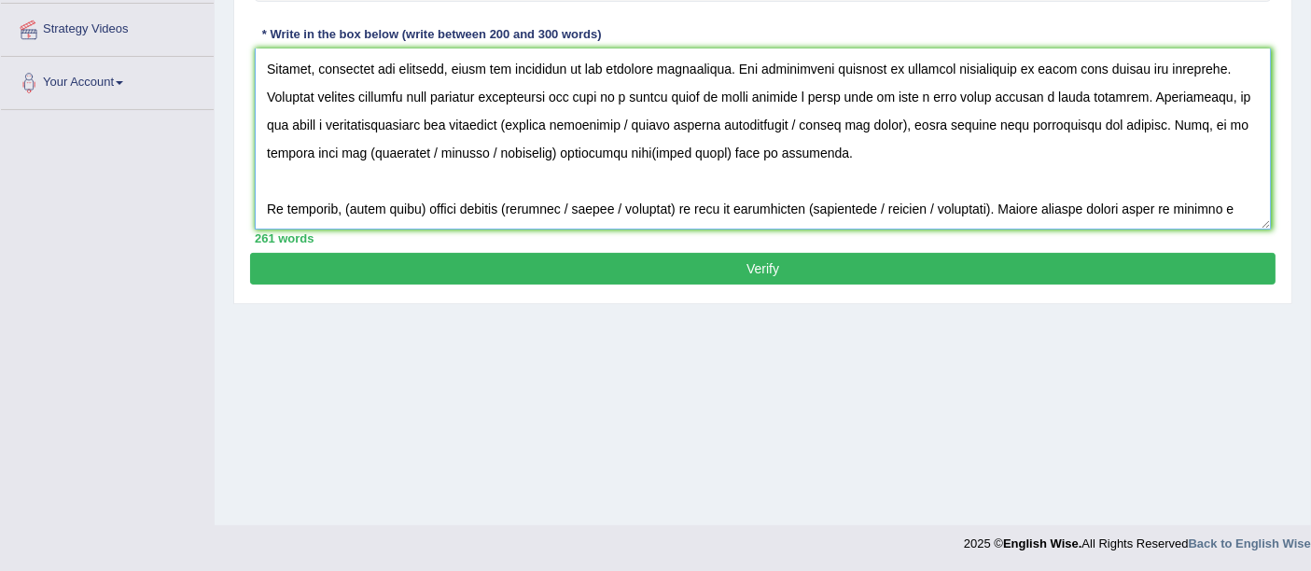
click at [563, 126] on textarea at bounding box center [763, 139] width 1016 height 181
click at [1023, 121] on textarea at bounding box center [763, 139] width 1016 height 181
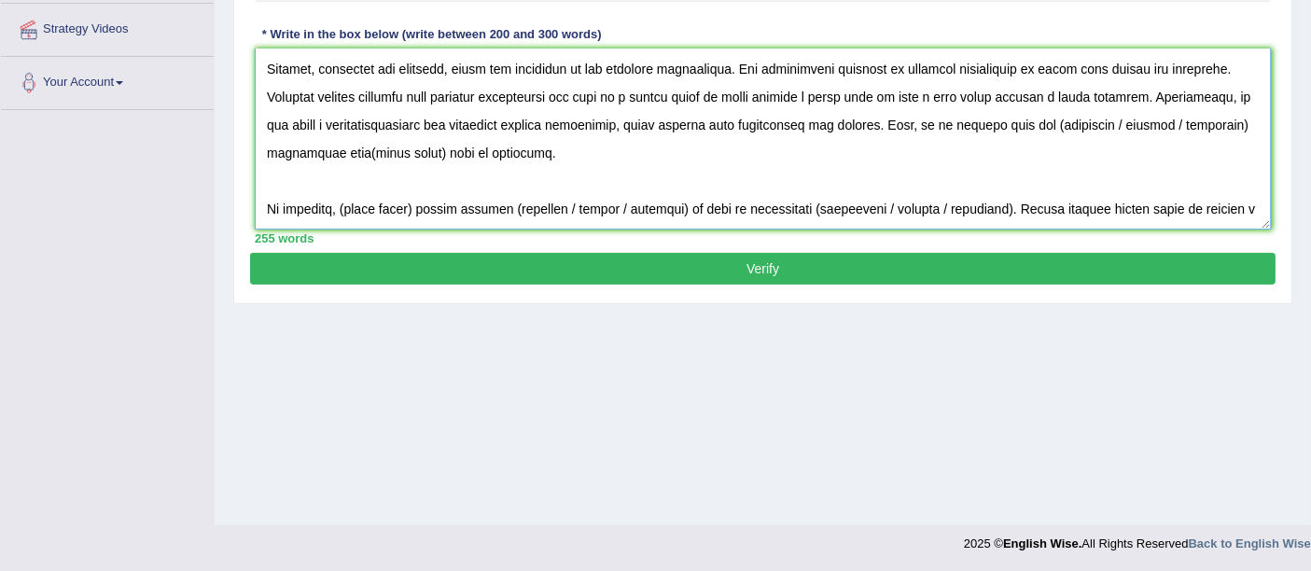
click at [373, 149] on textarea at bounding box center [763, 139] width 1016 height 181
click at [418, 213] on textarea at bounding box center [763, 139] width 1016 height 181
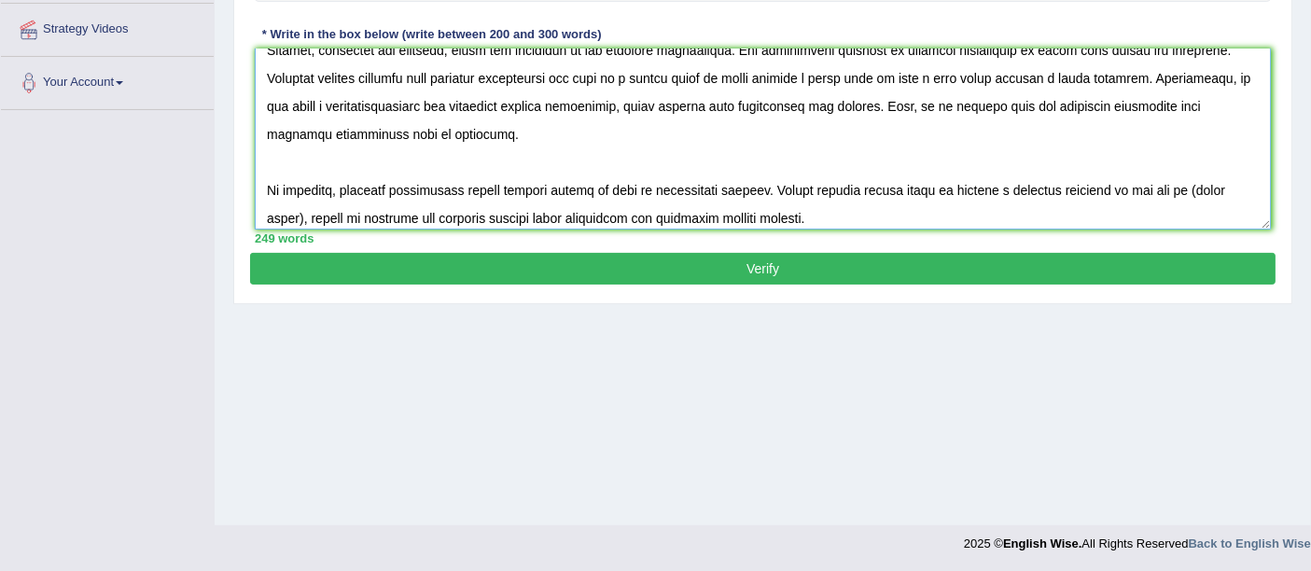
scroll to position [252, 0]
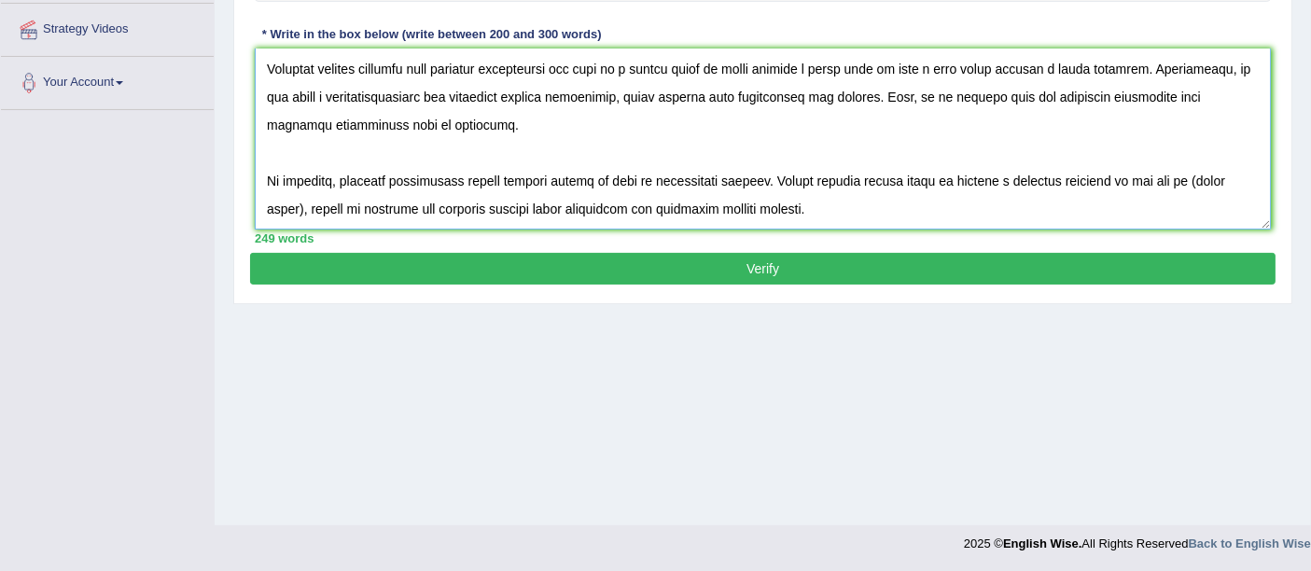
click at [296, 203] on textarea at bounding box center [763, 139] width 1016 height 181
click at [297, 208] on textarea at bounding box center [763, 139] width 1016 height 181
click at [618, 87] on textarea at bounding box center [763, 139] width 1016 height 181
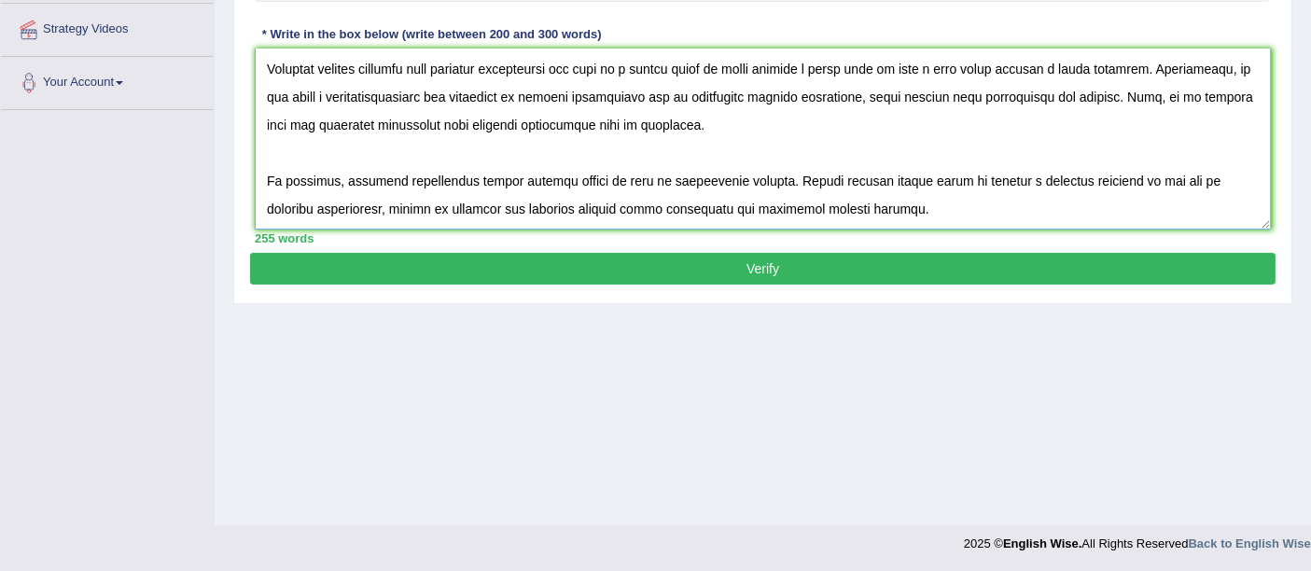
click at [425, 94] on textarea at bounding box center [763, 139] width 1016 height 181
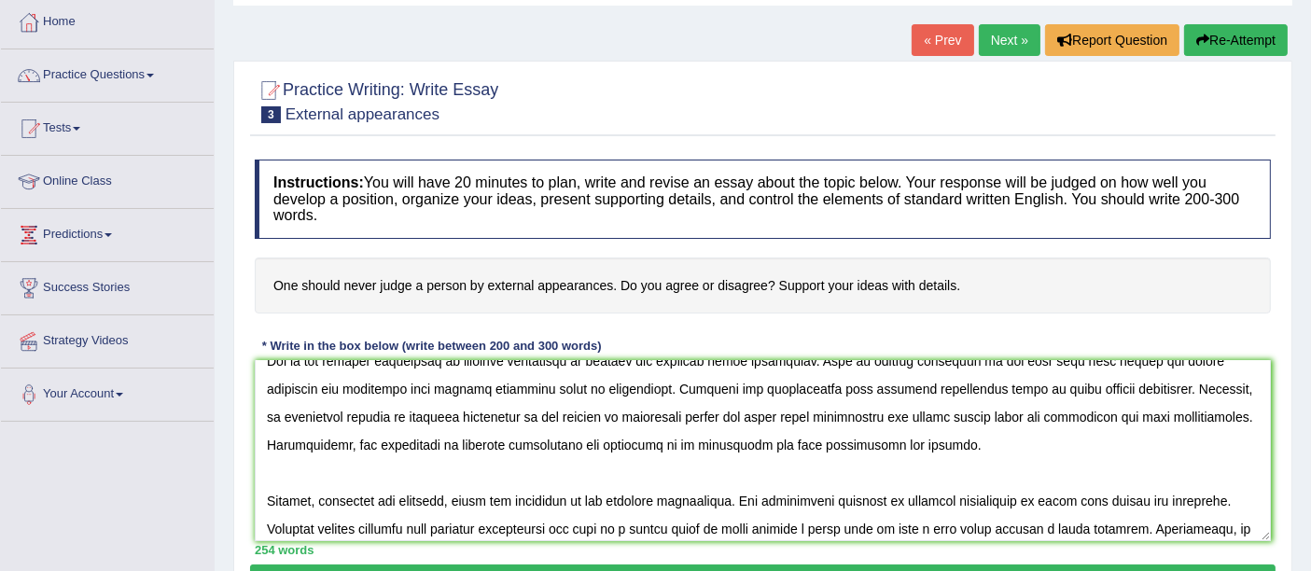
scroll to position [0, 0]
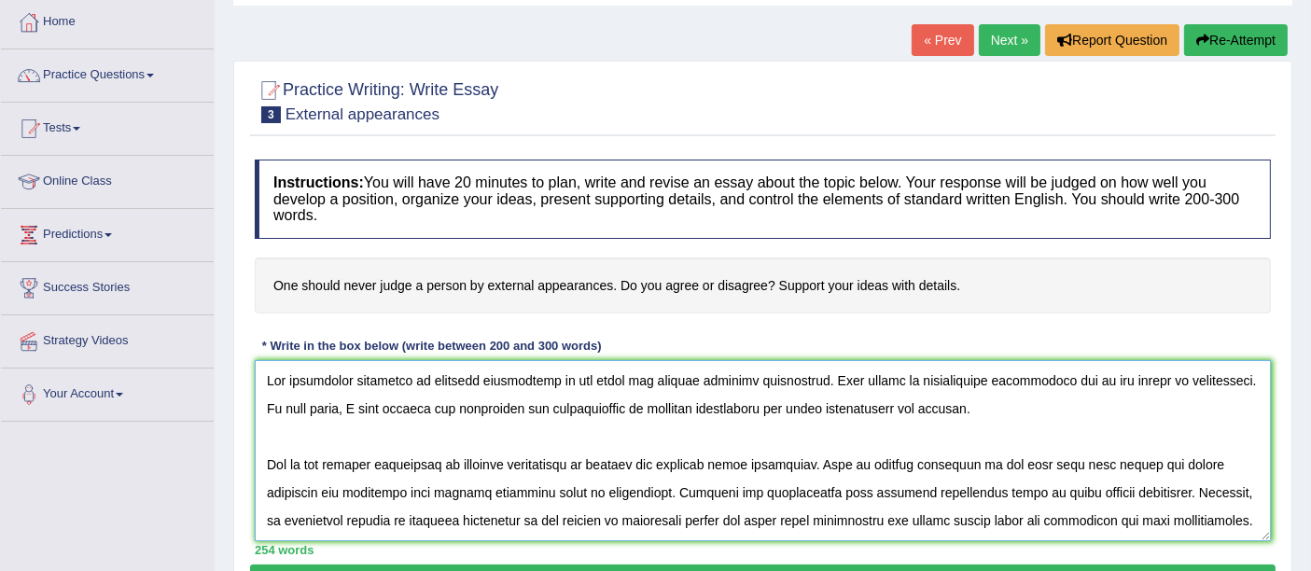
click at [650, 460] on textarea at bounding box center [763, 450] width 1016 height 181
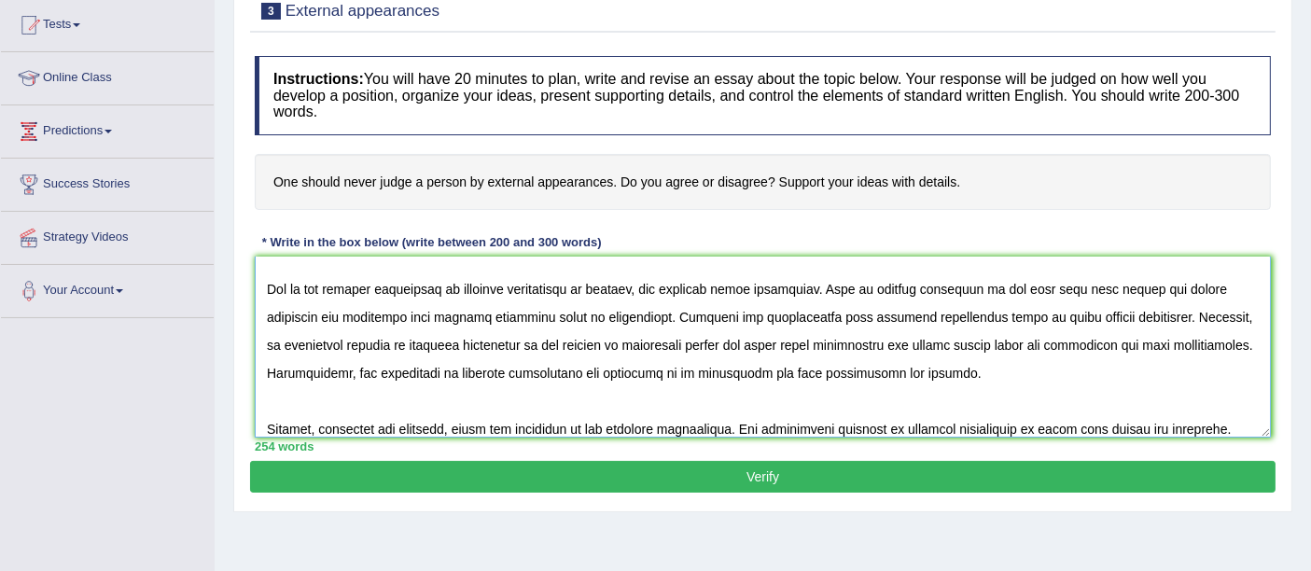
scroll to position [104, 0]
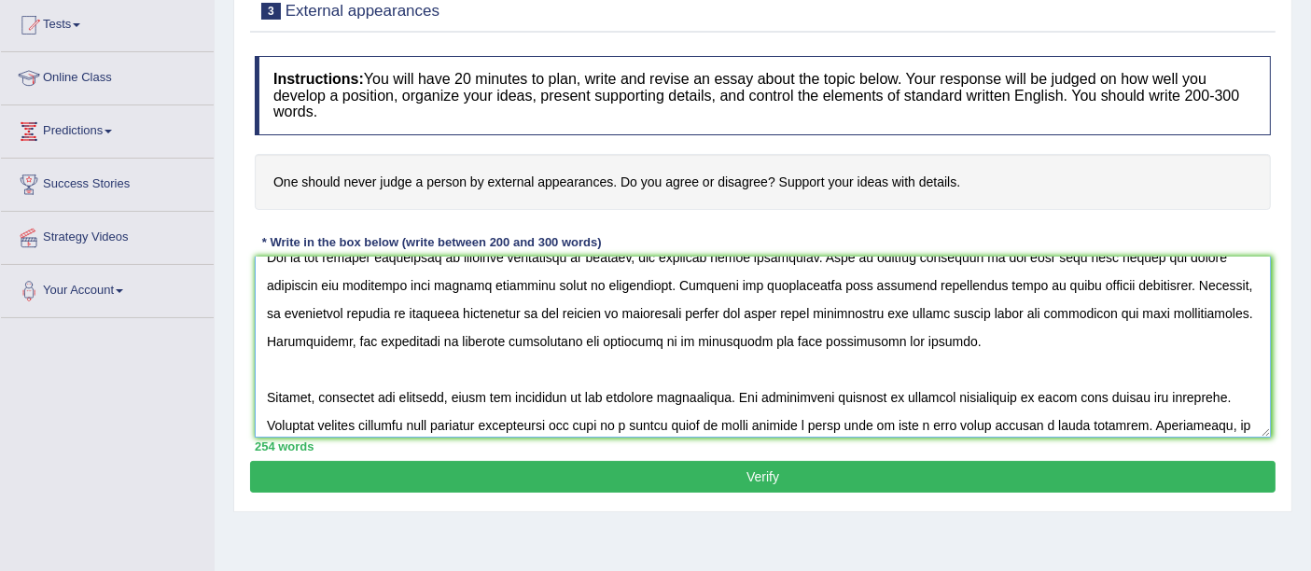
drag, startPoint x: 793, startPoint y: 309, endPoint x: 804, endPoint y: 324, distance: 18.7
click at [793, 309] on textarea at bounding box center [763, 347] width 1016 height 181
click at [1031, 283] on textarea at bounding box center [763, 347] width 1016 height 181
click at [711, 310] on textarea at bounding box center [763, 347] width 1016 height 181
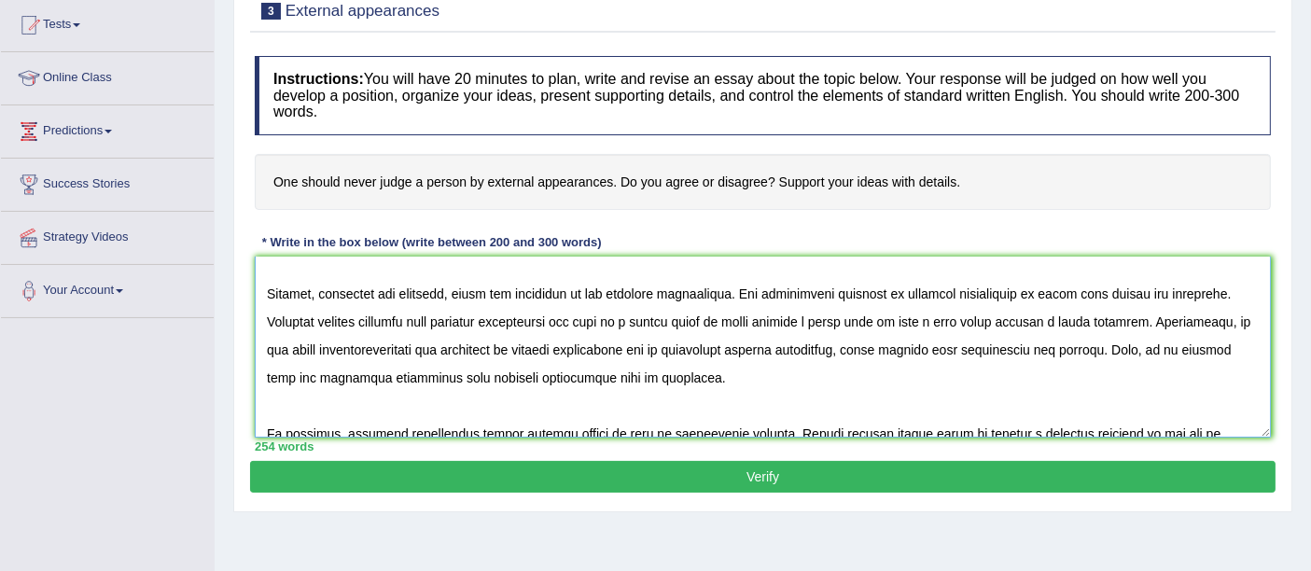
click at [1054, 292] on textarea at bounding box center [763, 347] width 1016 height 181
click at [1239, 320] on textarea at bounding box center [763, 347] width 1016 height 181
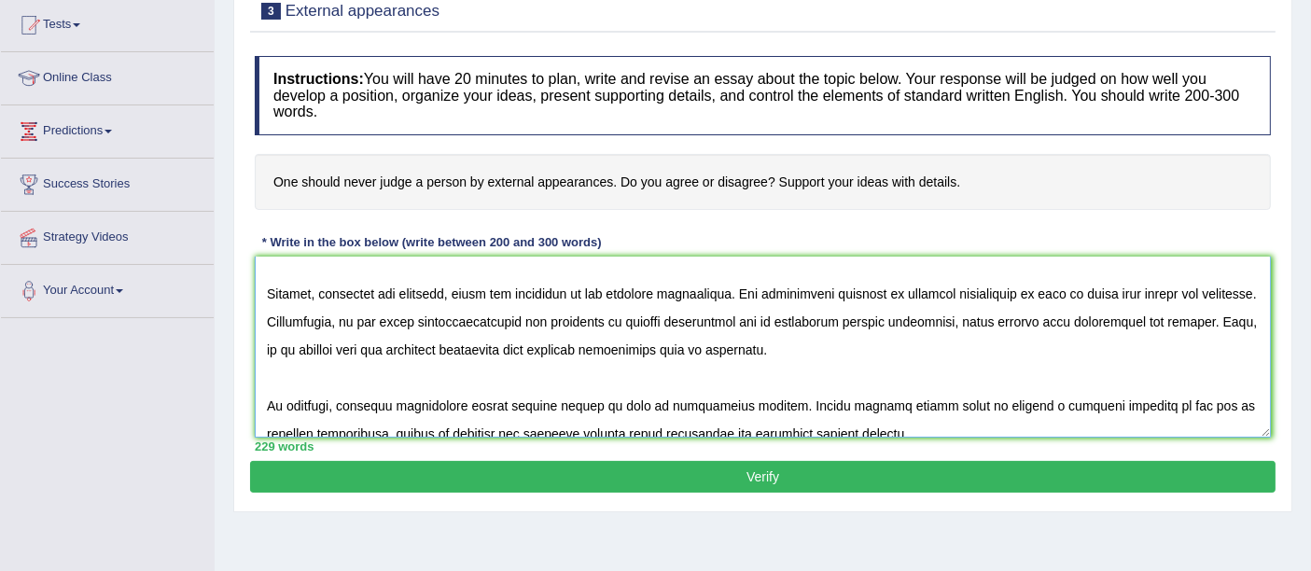
click at [811, 318] on textarea at bounding box center [763, 347] width 1016 height 181
click at [1056, 315] on textarea at bounding box center [763, 347] width 1016 height 181
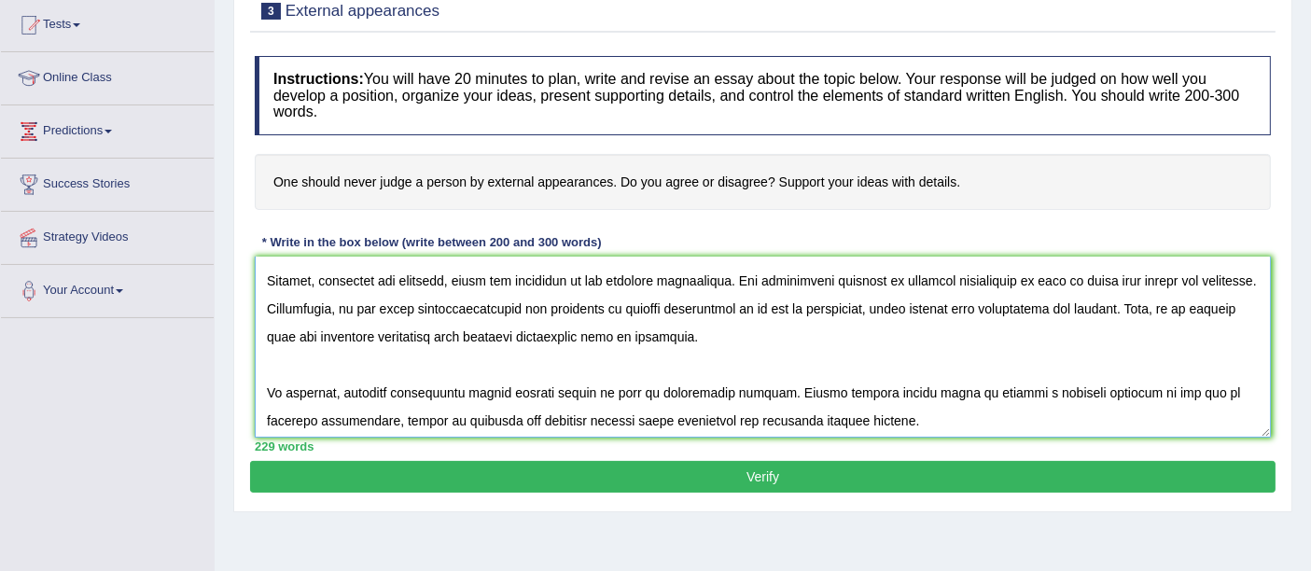
scroll to position [224, 0]
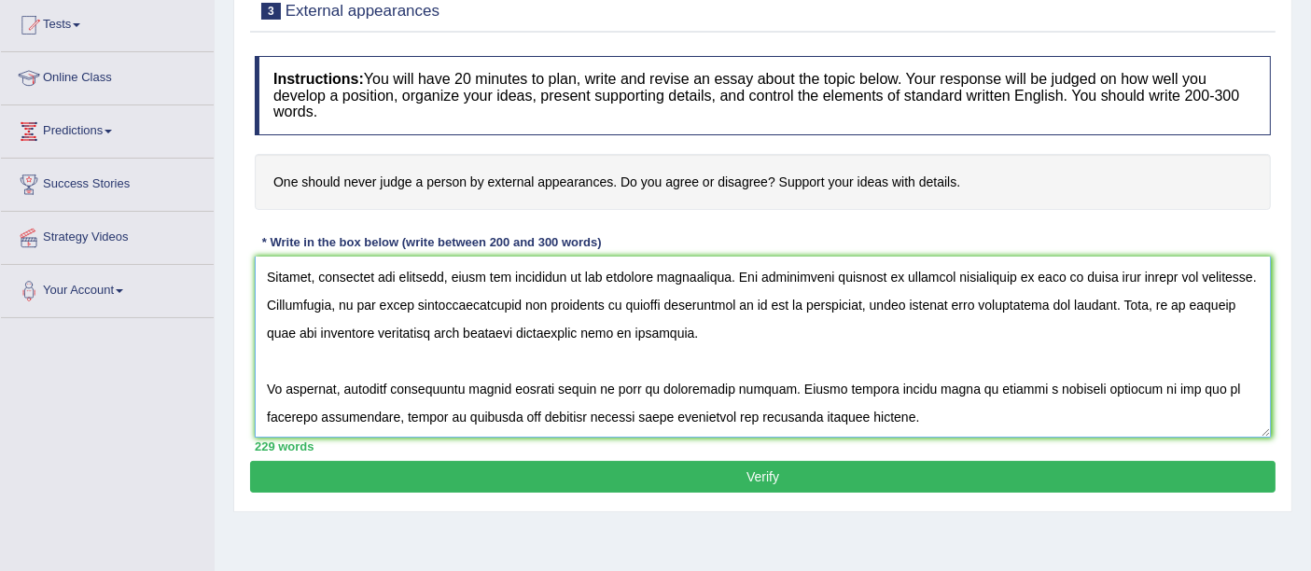
click at [501, 384] on textarea at bounding box center [763, 347] width 1016 height 181
type textarea "The increasing influence of external appearances on our lives has ignited numer…"
click at [697, 466] on button "Verify" at bounding box center [762, 477] width 1025 height 32
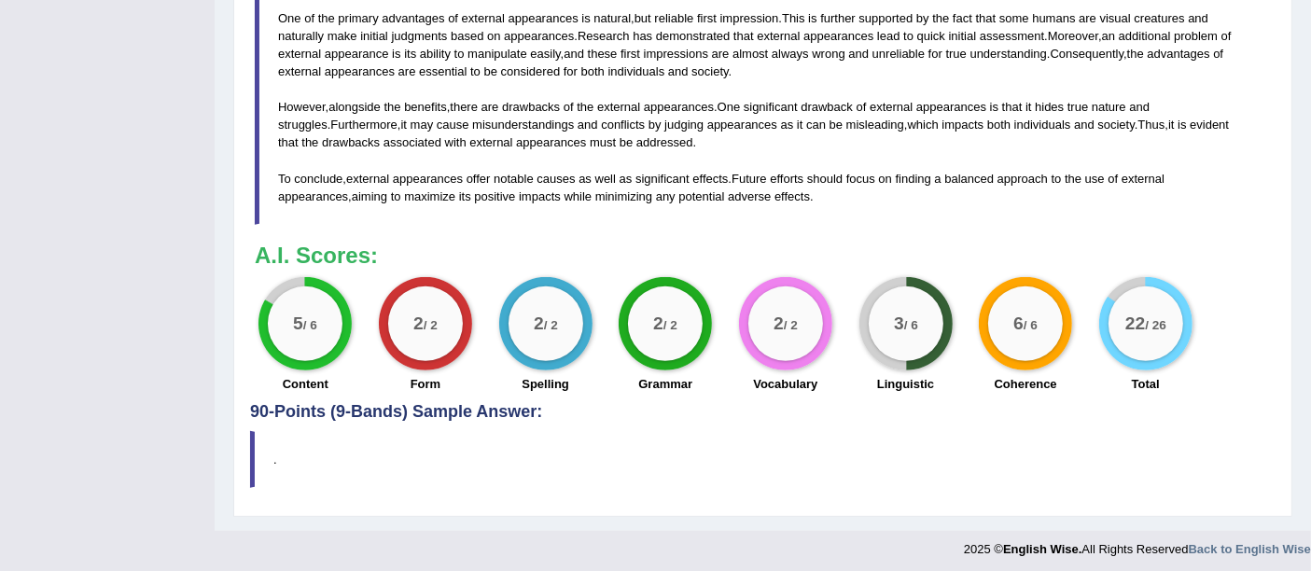
scroll to position [730, 0]
